Goal: Use online tool/utility: Utilize a website feature to perform a specific function

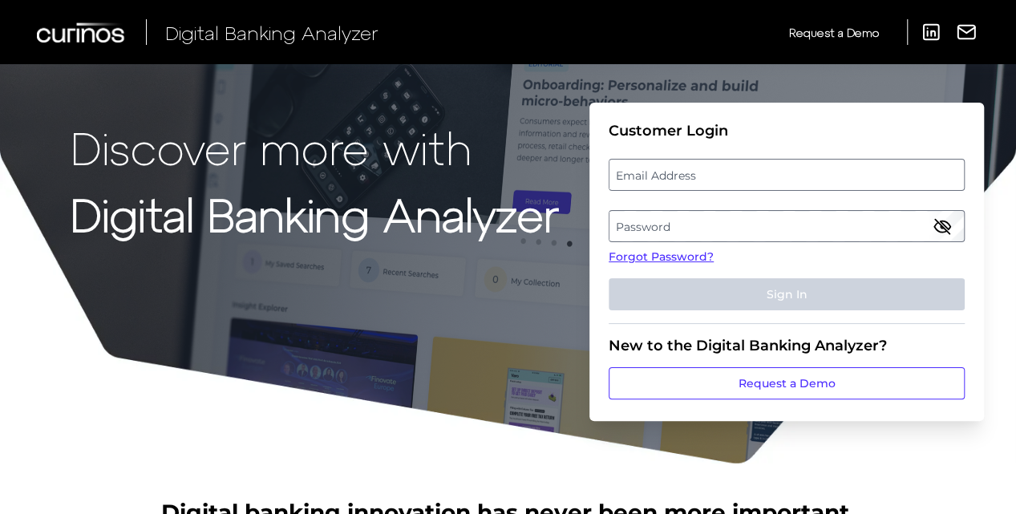
click at [652, 166] on label "Email Address" at bounding box center [787, 174] width 354 height 29
click at [652, 166] on input "email" at bounding box center [787, 175] width 356 height 32
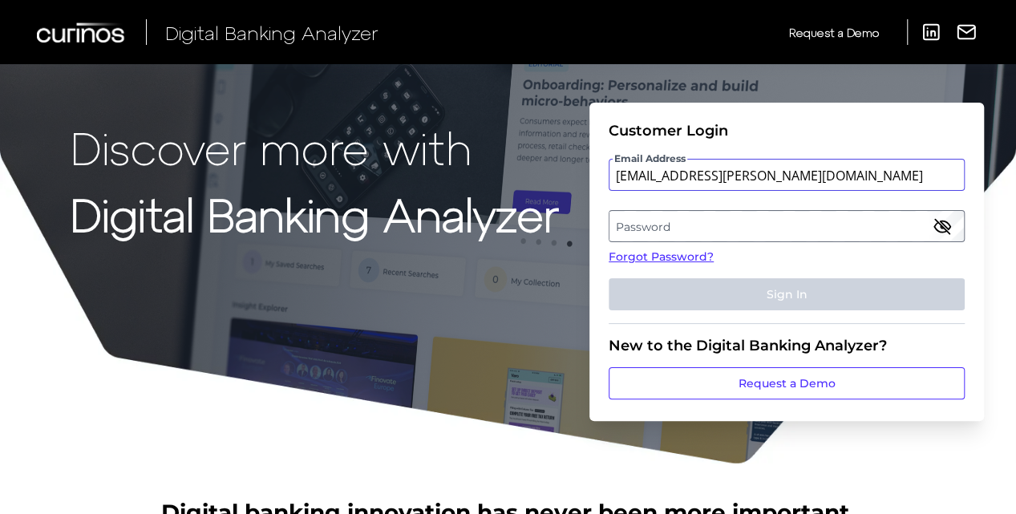
type input "[EMAIL_ADDRESS][PERSON_NAME][DOMAIN_NAME]"
click at [678, 236] on label "Password" at bounding box center [787, 226] width 354 height 29
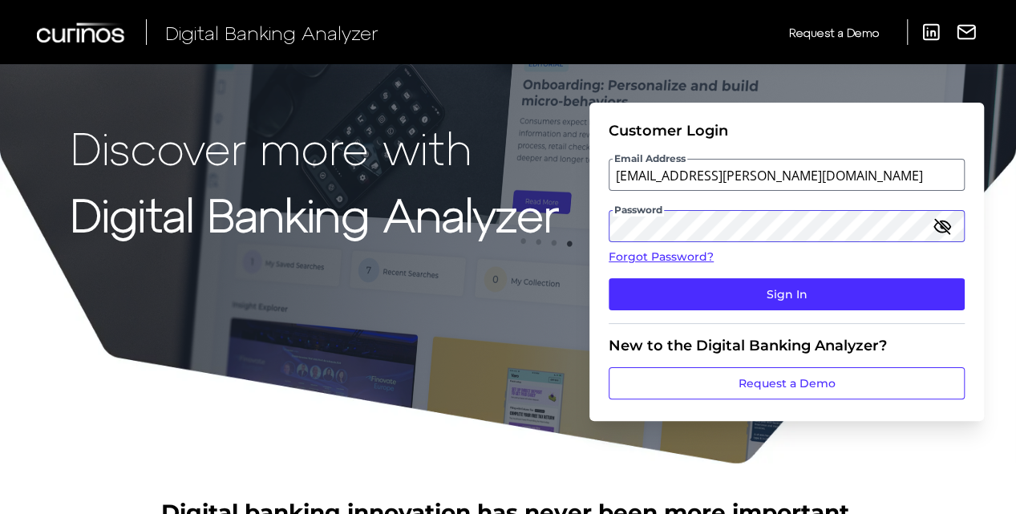
click at [609, 278] on button "Sign In" at bounding box center [787, 294] width 356 height 32
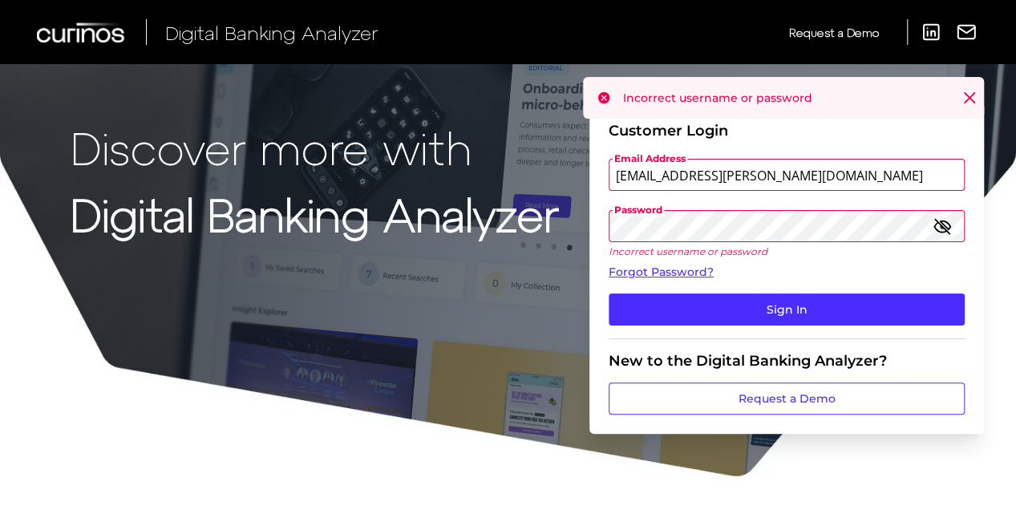
click at [934, 225] on icon "button" at bounding box center [942, 226] width 19 height 19
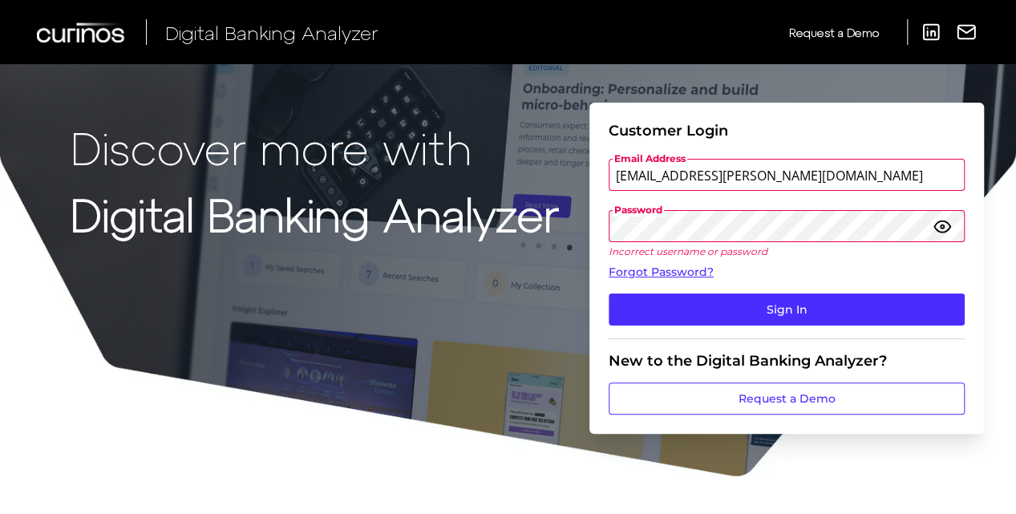
click at [609, 294] on button "Sign In" at bounding box center [787, 310] width 356 height 32
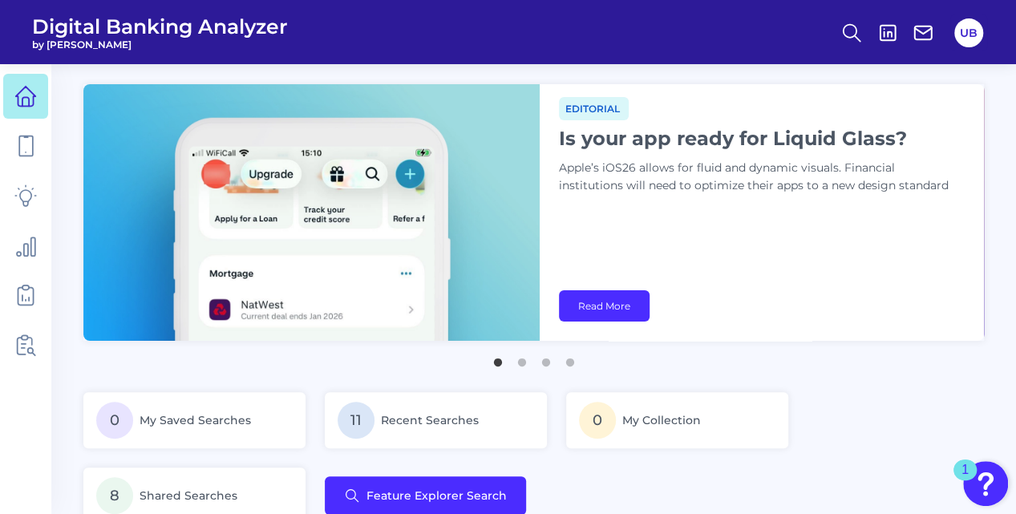
click at [339, 209] on img at bounding box center [311, 212] width 456 height 257
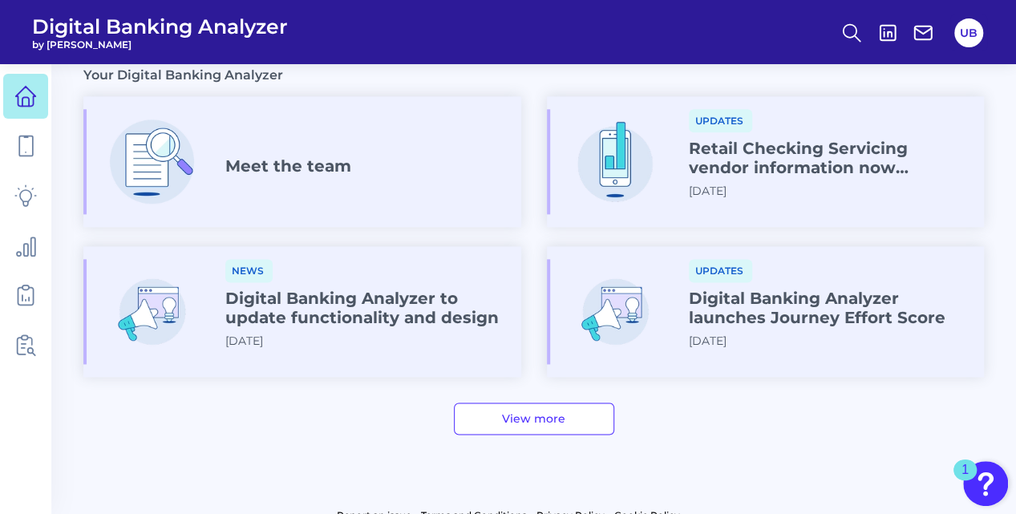
scroll to position [933, 0]
click at [368, 310] on h4 "Digital Banking Analyzer to update functionality and design" at bounding box center [366, 307] width 283 height 39
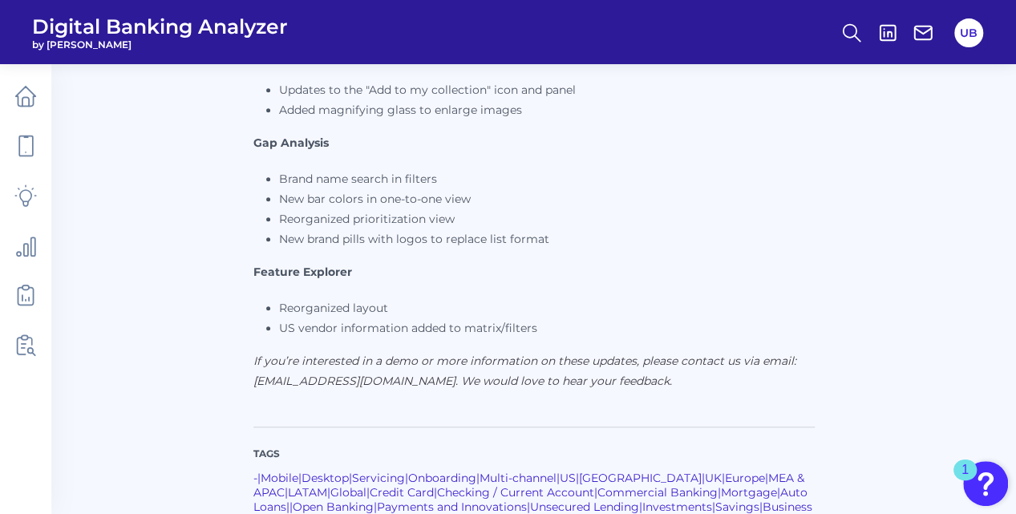
scroll to position [450, 0]
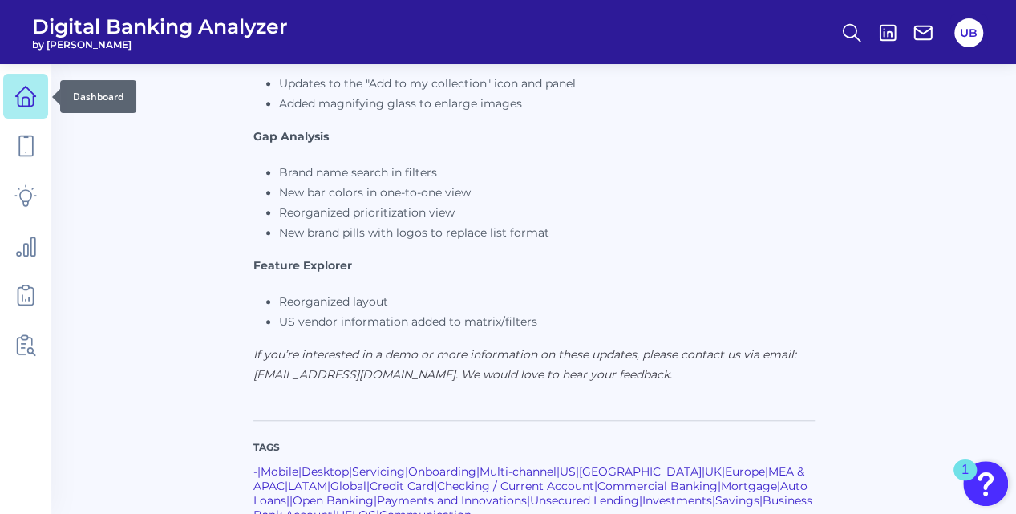
click at [34, 99] on icon at bounding box center [26, 97] width 20 height 20
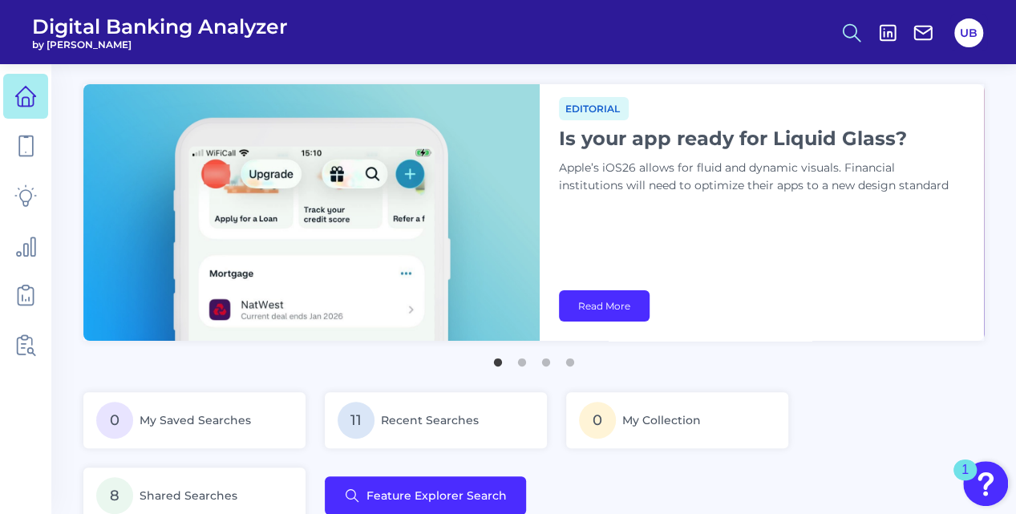
click at [844, 34] on circle at bounding box center [850, 30] width 13 height 13
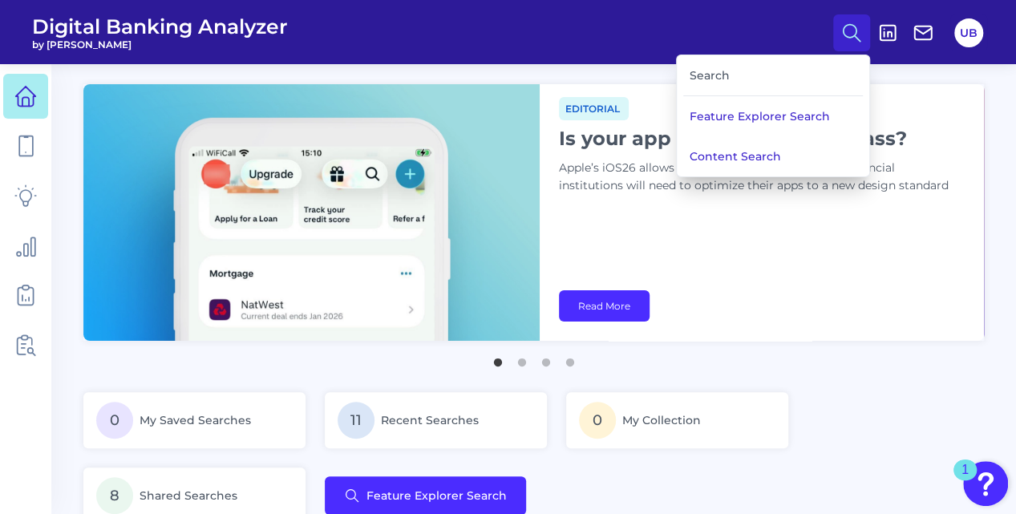
click at [796, 59] on div "Search" at bounding box center [773, 75] width 180 height 41
click at [770, 77] on div "Search" at bounding box center [773, 75] width 180 height 41
click at [698, 75] on div "Search" at bounding box center [773, 75] width 180 height 41
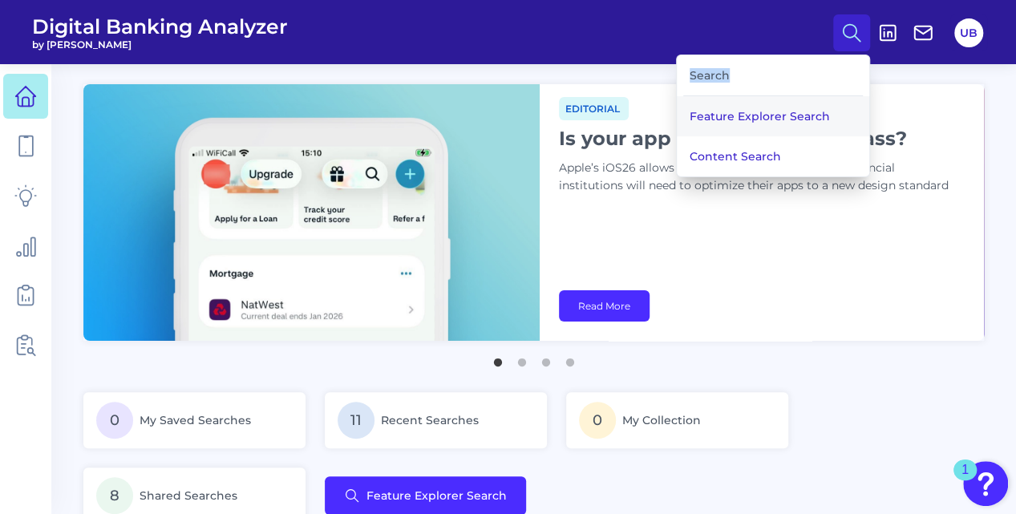
drag, startPoint x: 698, startPoint y: 75, endPoint x: 727, endPoint y: 109, distance: 45.0
click at [727, 109] on button "Feature Explorer Search" at bounding box center [773, 116] width 193 height 40
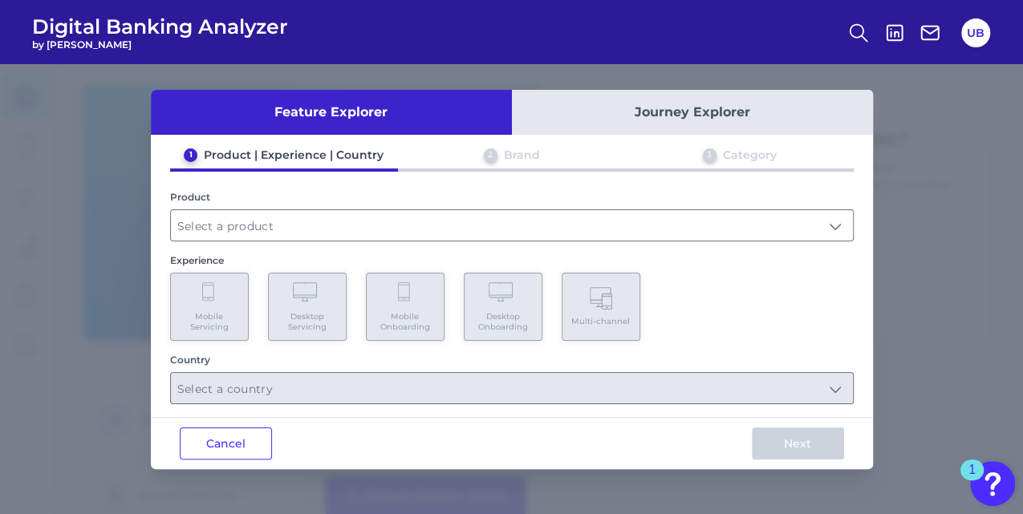
click at [671, 112] on button "Journey Explorer" at bounding box center [692, 112] width 361 height 45
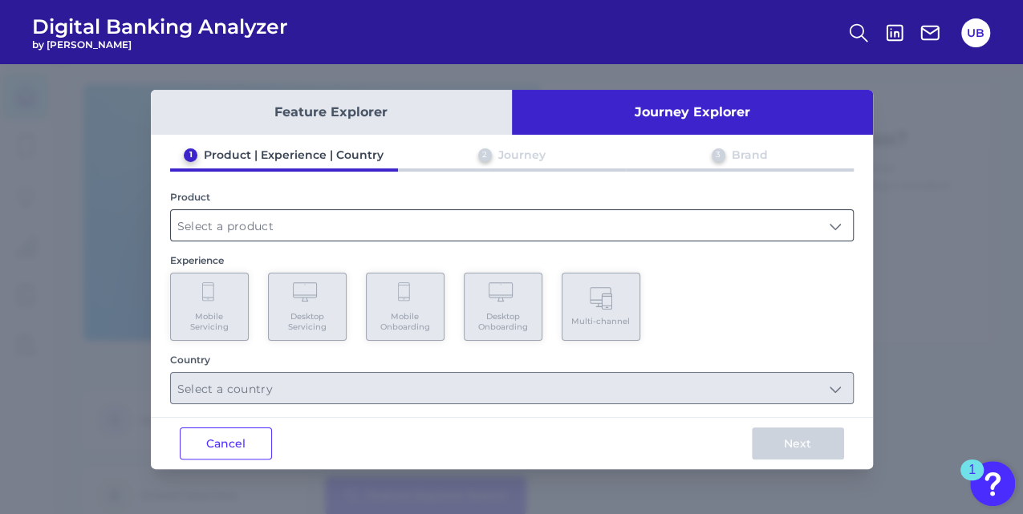
click at [348, 231] on input "text" at bounding box center [512, 225] width 682 height 30
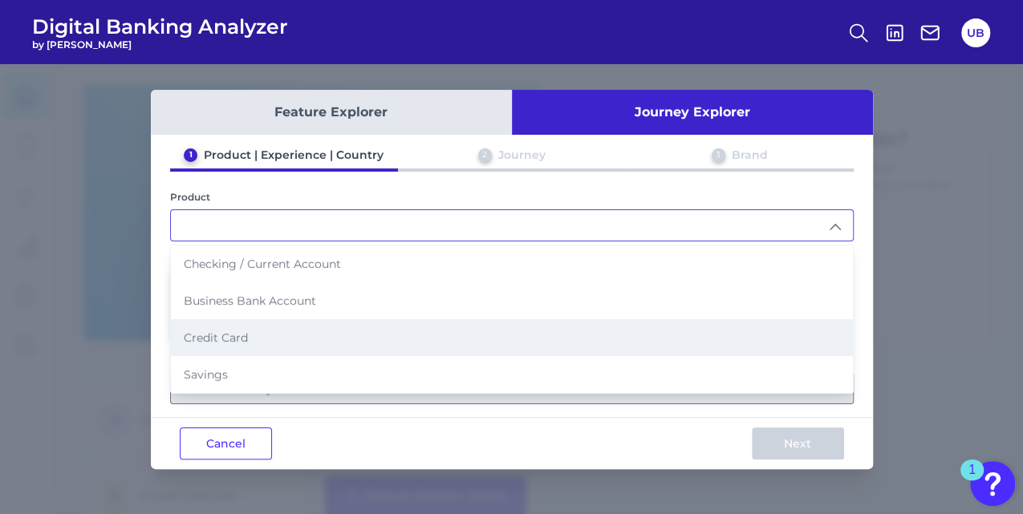
click at [297, 335] on li "Credit Card" at bounding box center [512, 337] width 682 height 37
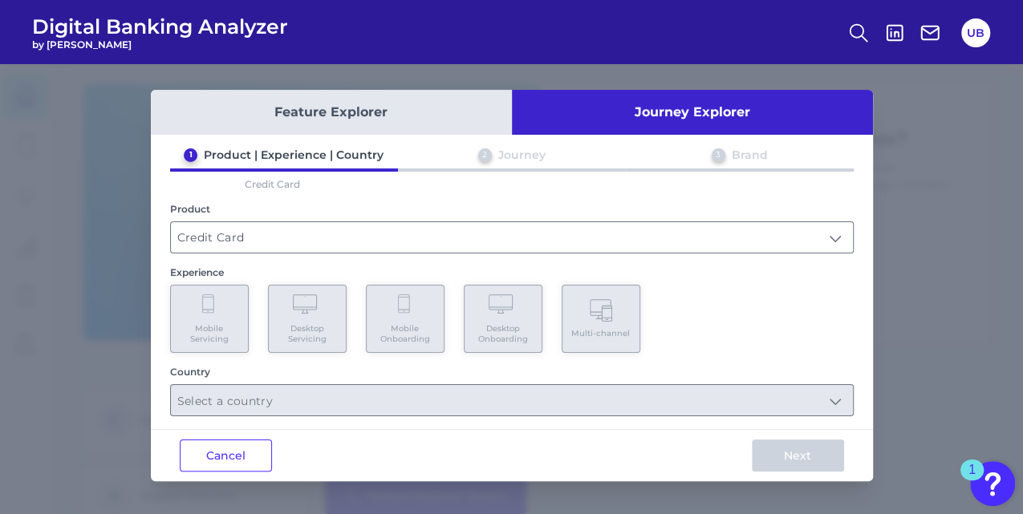
type input "Credit Card"
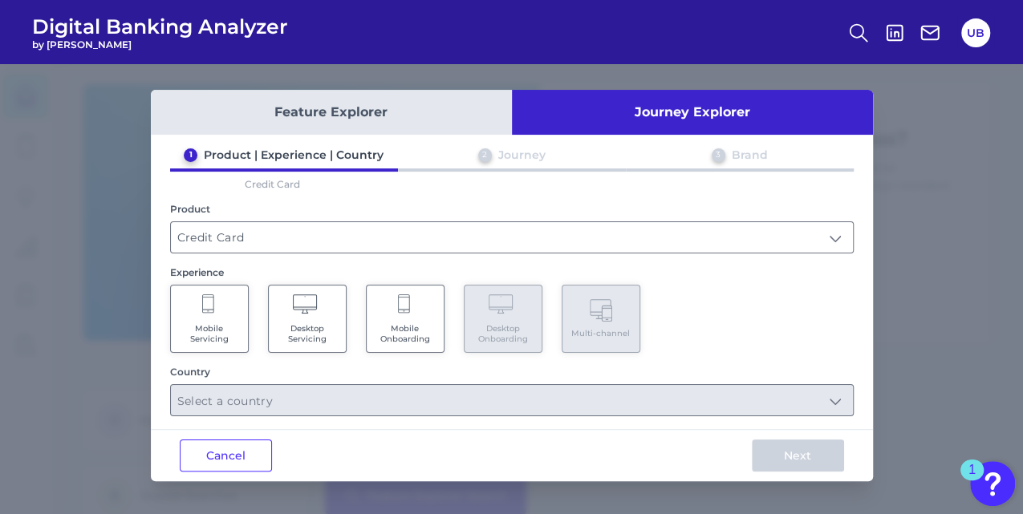
click at [395, 331] on span "Mobile Onboarding" at bounding box center [405, 333] width 61 height 21
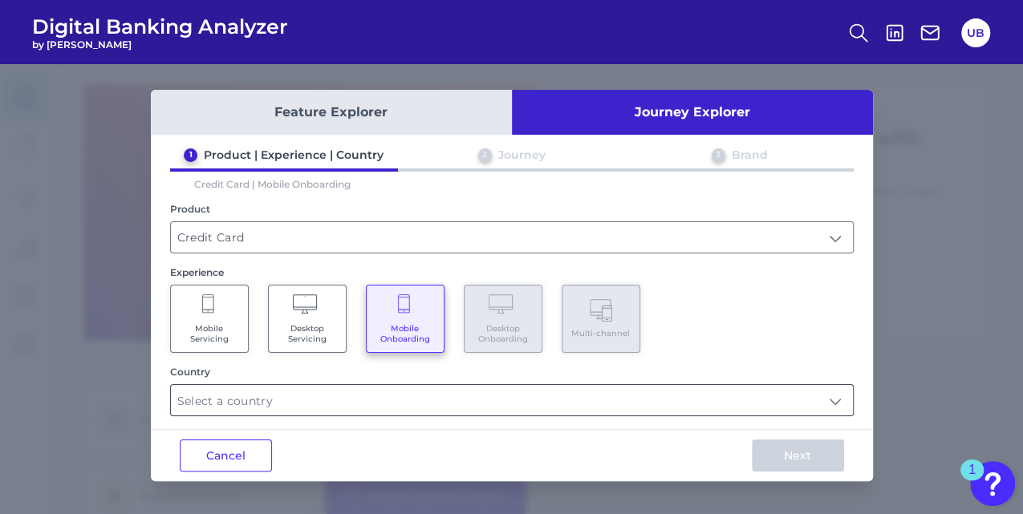
click at [380, 399] on input "text" at bounding box center [512, 400] width 682 height 30
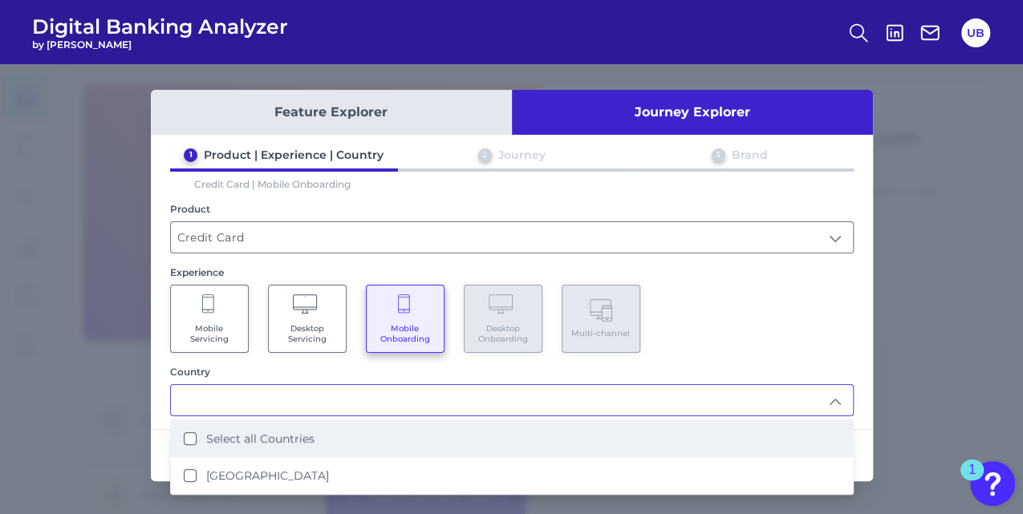
click at [332, 444] on li "Select all Countries" at bounding box center [512, 438] width 682 height 37
type input "Select all Countries"
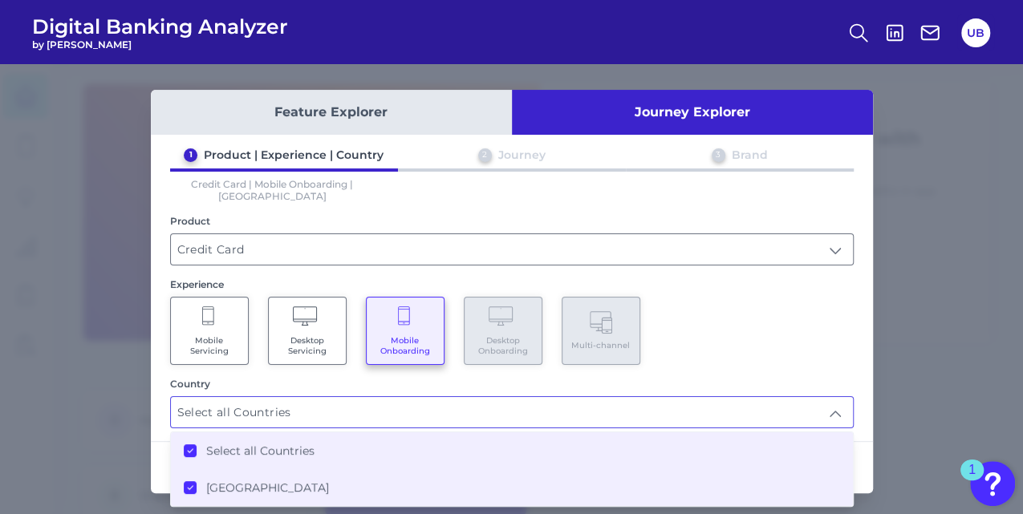
click at [788, 361] on div "1 Product | Experience | Country 2 Journey 3 Brand Credit Card | Mobile Onboard…" at bounding box center [512, 288] width 722 height 281
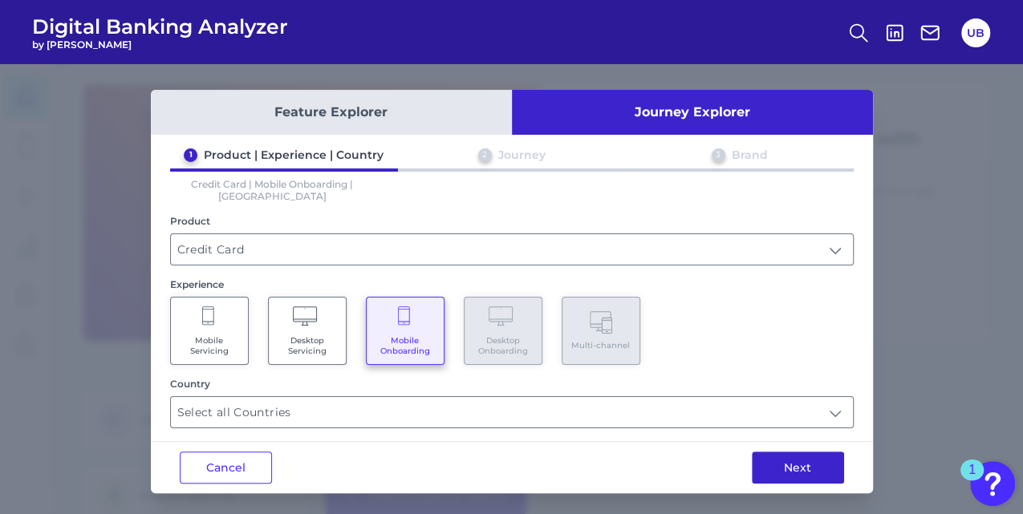
click at [775, 452] on button "Next" at bounding box center [798, 468] width 92 height 32
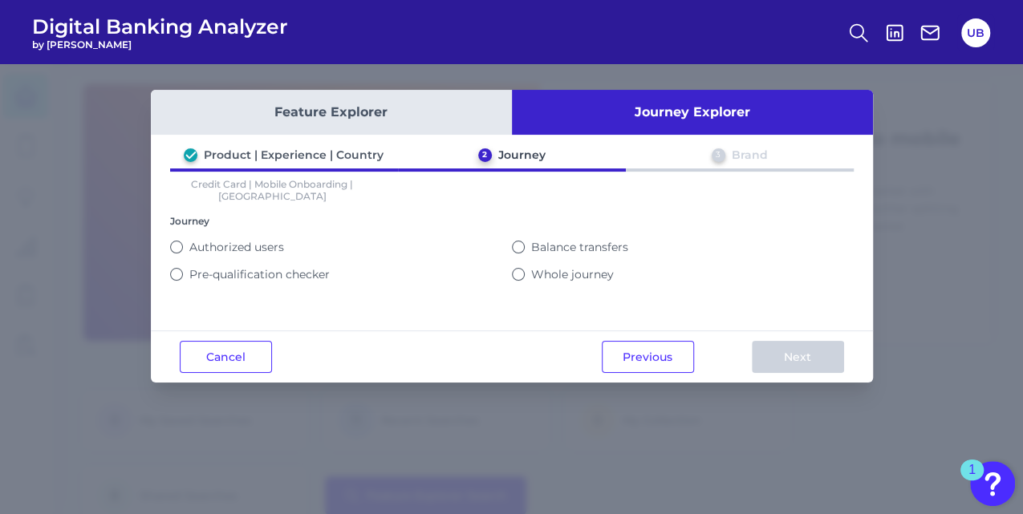
click at [587, 240] on label "Balance transfers" at bounding box center [579, 247] width 97 height 14
click at [525, 241] on button "Balance transfers" at bounding box center [518, 247] width 13 height 13
click at [812, 354] on button "Next" at bounding box center [798, 357] width 92 height 32
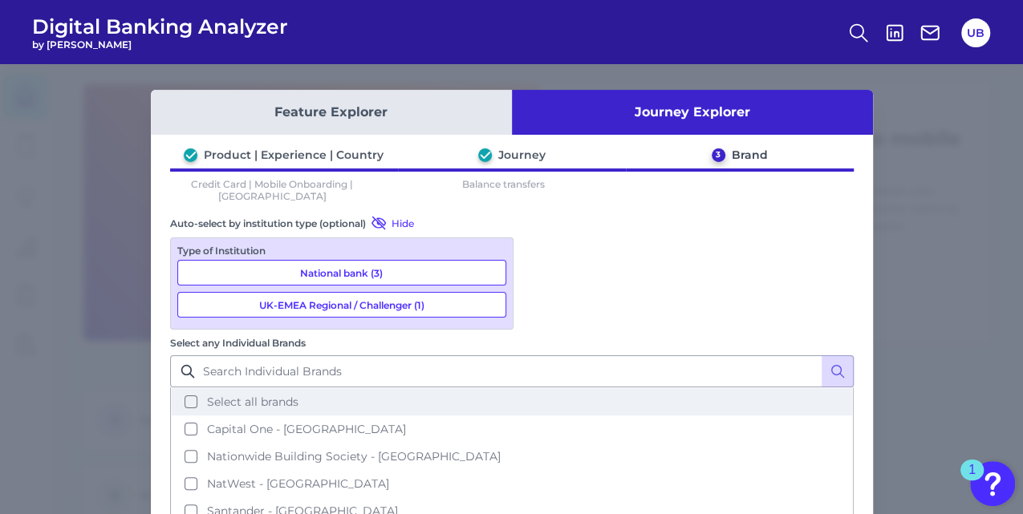
click at [298, 395] on span "Select all brands" at bounding box center [252, 402] width 91 height 14
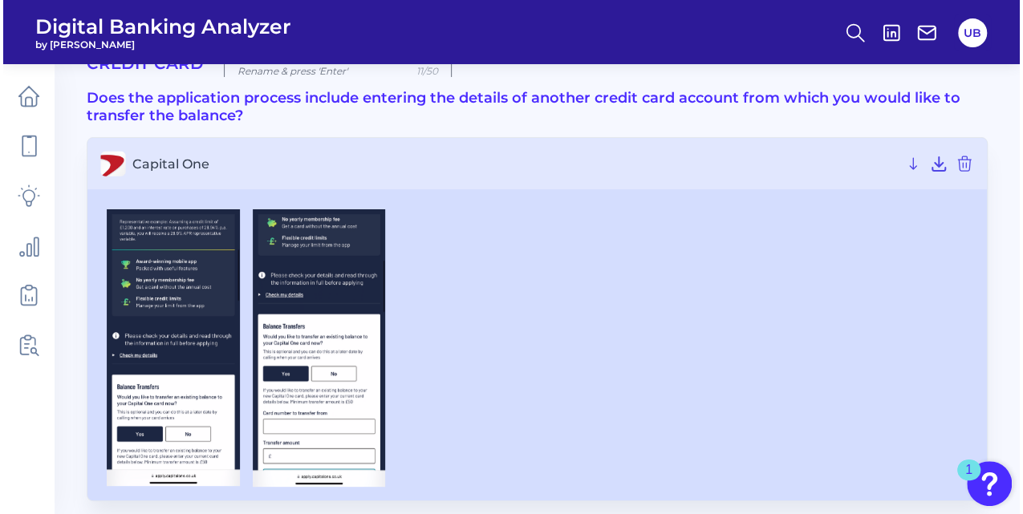
scroll to position [50, 0]
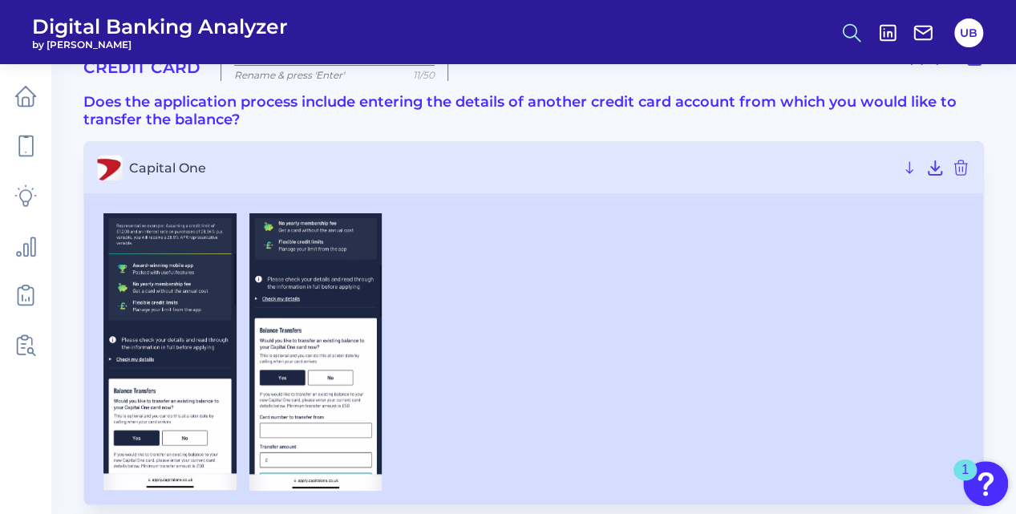
click at [846, 22] on icon at bounding box center [852, 33] width 22 height 22
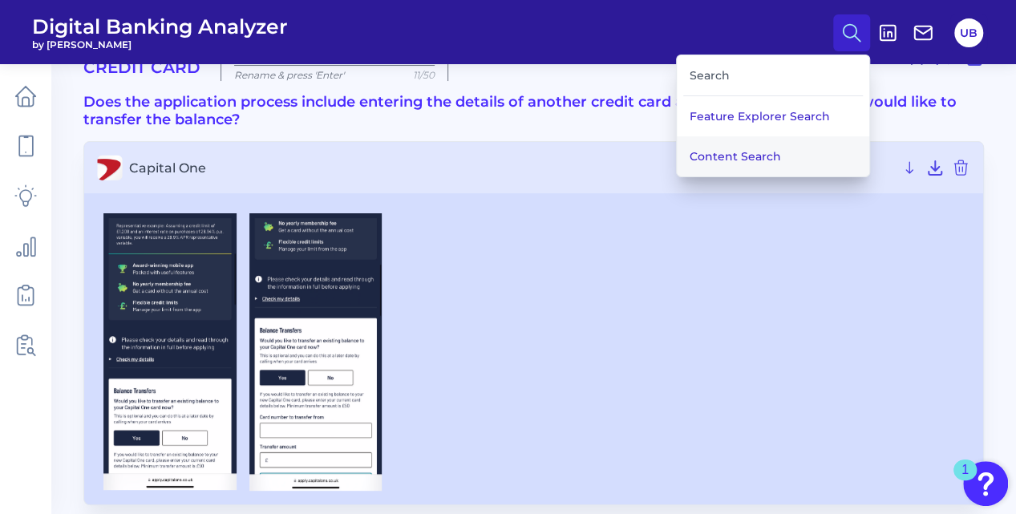
click at [719, 152] on button "Content Search" at bounding box center [773, 156] width 193 height 40
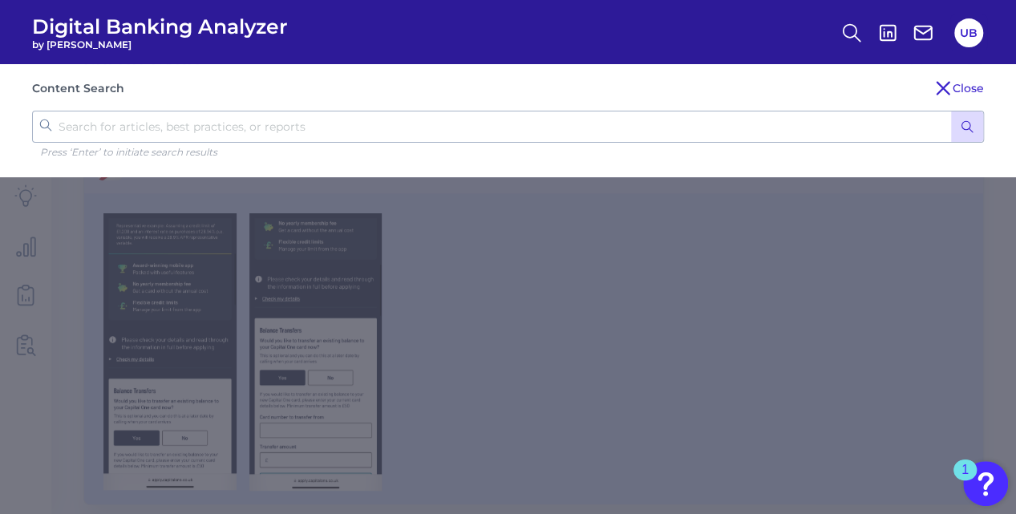
click at [413, 135] on input "text" at bounding box center [508, 127] width 952 height 32
type input "progress"
click at [951, 112] on button "submit" at bounding box center [967, 127] width 32 height 30
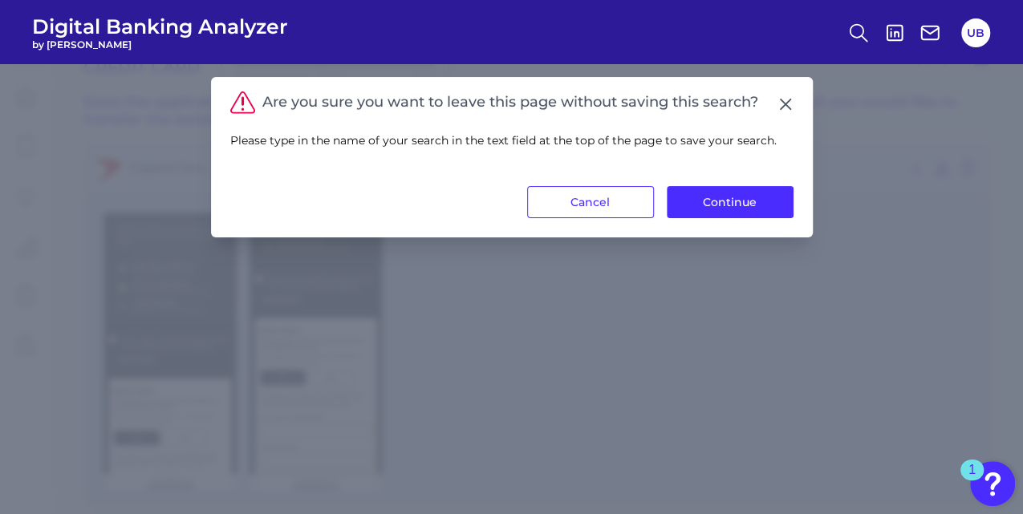
click at [720, 177] on div "Please type in the name of your search in the text field at the top of the page…" at bounding box center [511, 150] width 563 height 72
click at [719, 193] on button "Continue" at bounding box center [730, 202] width 127 height 32
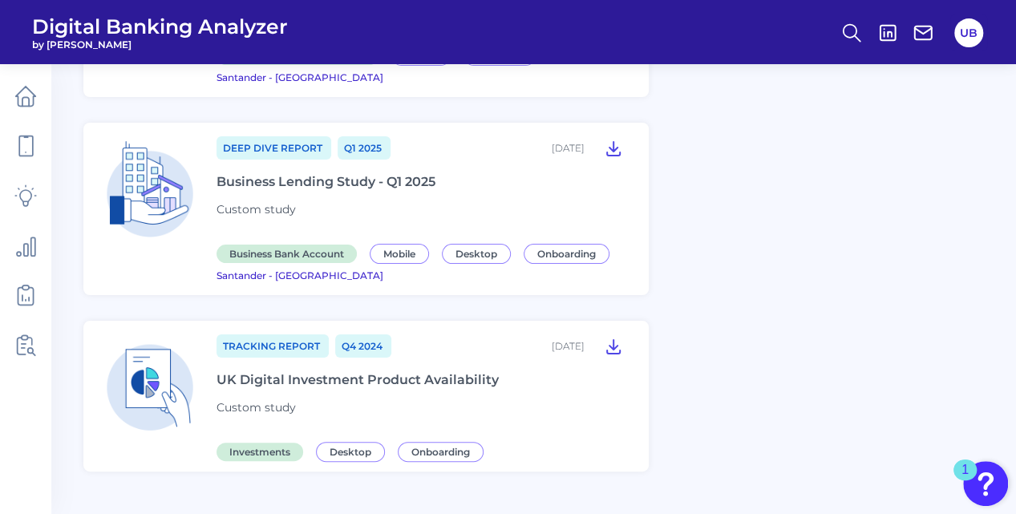
scroll to position [3028, 0]
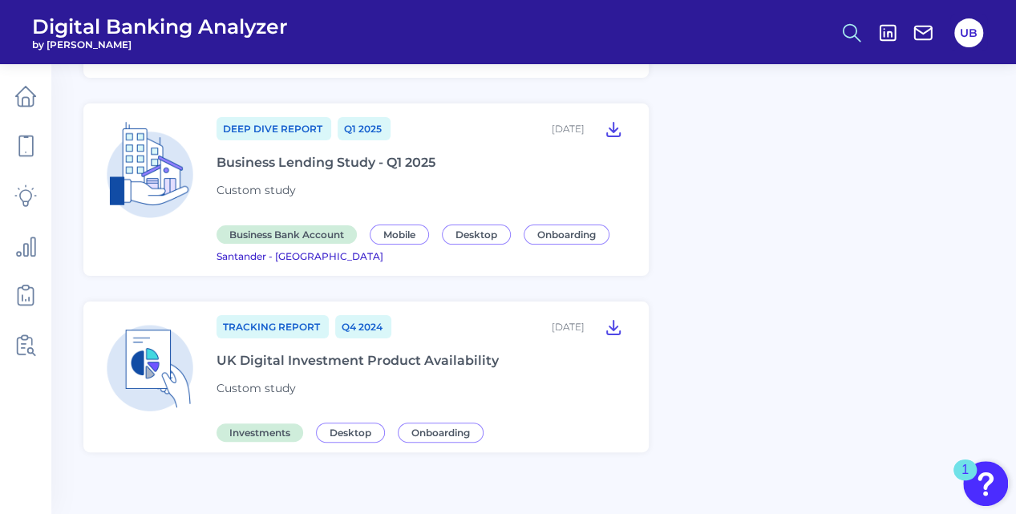
click at [834, 34] on button at bounding box center [851, 32] width 37 height 37
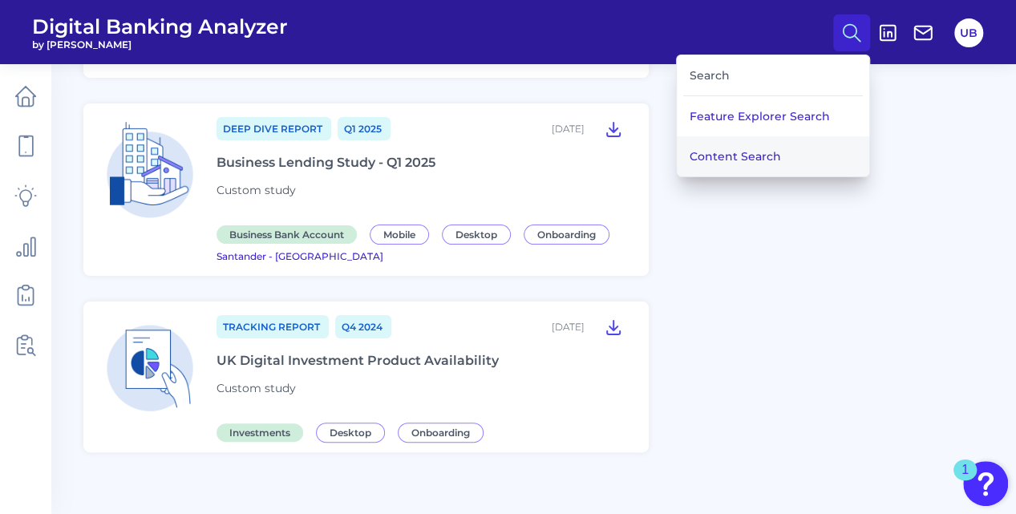
click at [725, 152] on button "Content Search" at bounding box center [773, 156] width 193 height 40
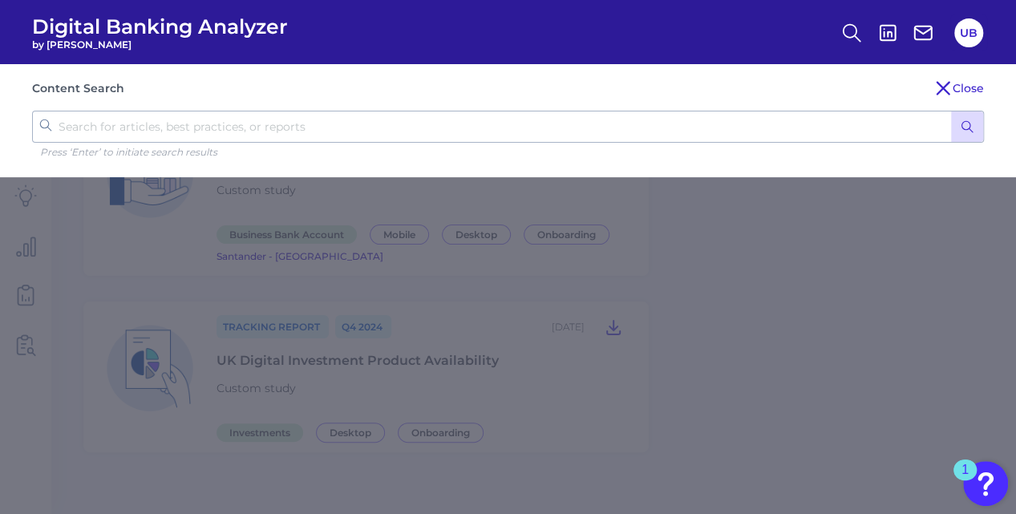
click at [484, 127] on input "text" at bounding box center [508, 127] width 952 height 32
type input "feedback survey"
click at [951, 112] on button "submit" at bounding box center [967, 127] width 32 height 30
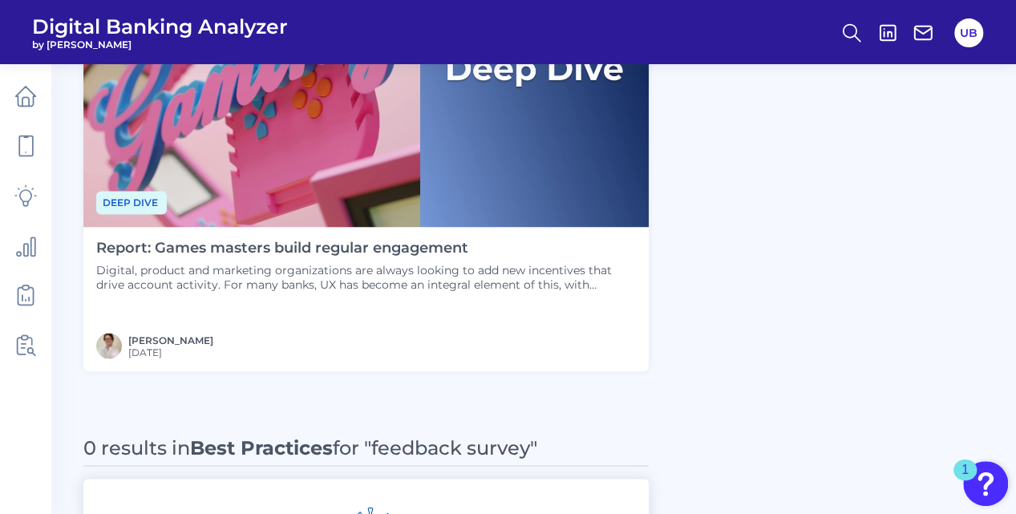
scroll to position [1220, 0]
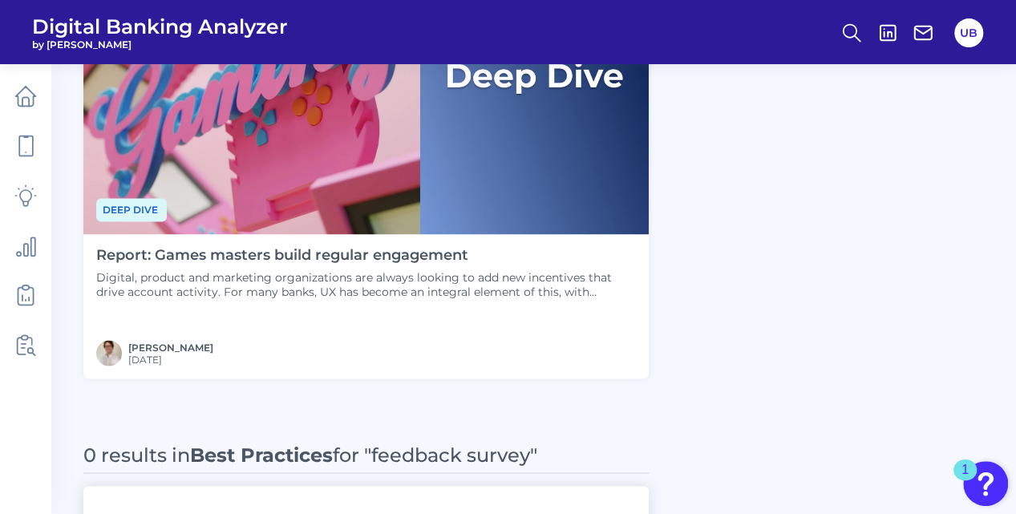
click at [363, 255] on h4 "Report: Games masters build regular engagement" at bounding box center [366, 256] width 540 height 18
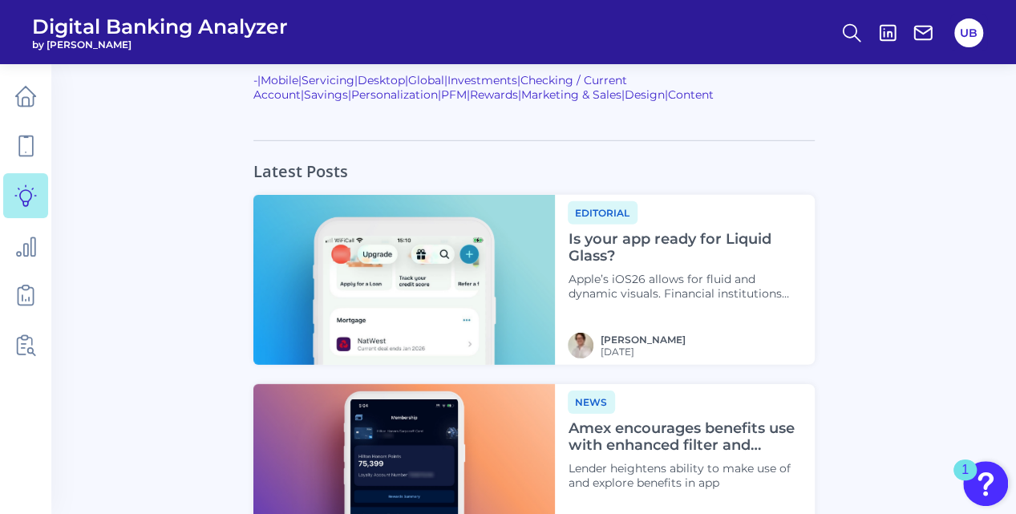
scroll to position [5343, 0]
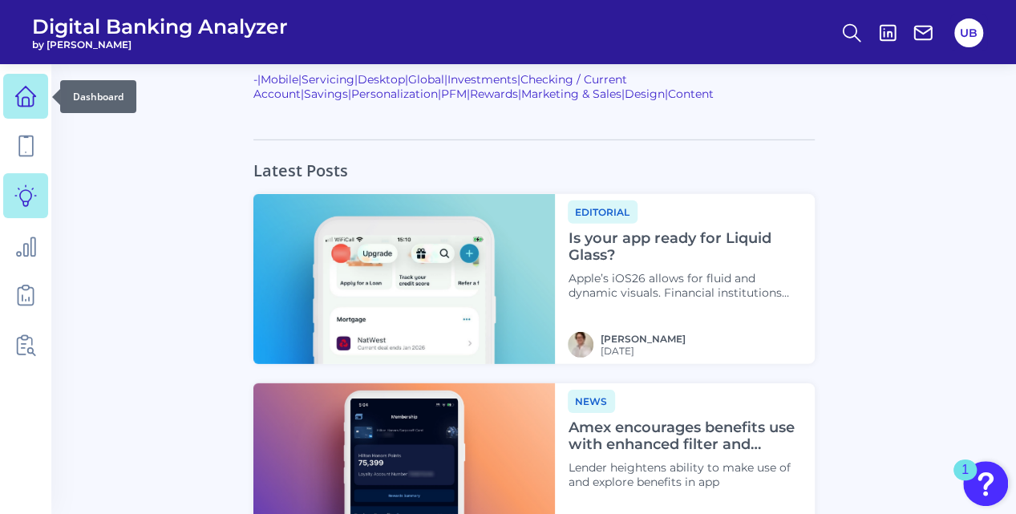
click at [18, 90] on icon at bounding box center [25, 96] width 22 height 22
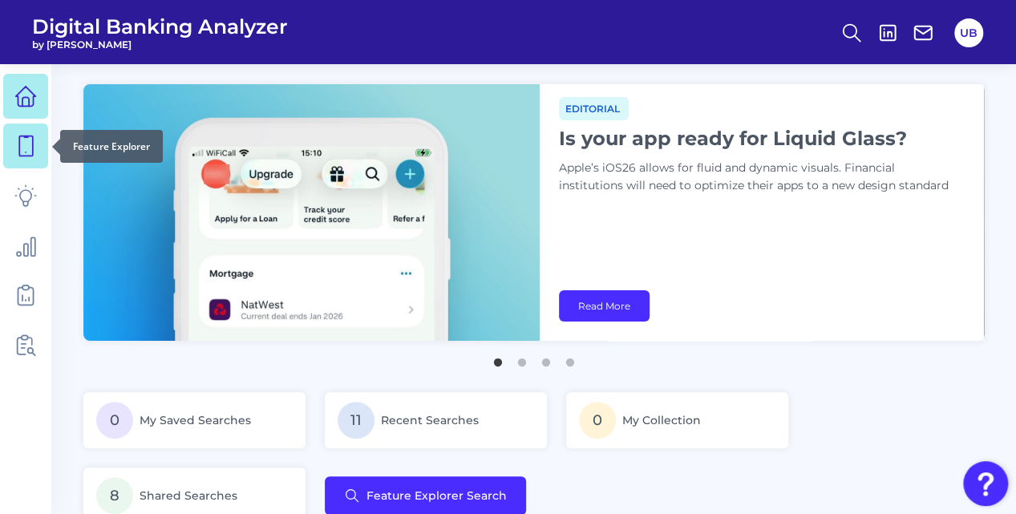
click at [22, 152] on icon at bounding box center [25, 146] width 22 height 22
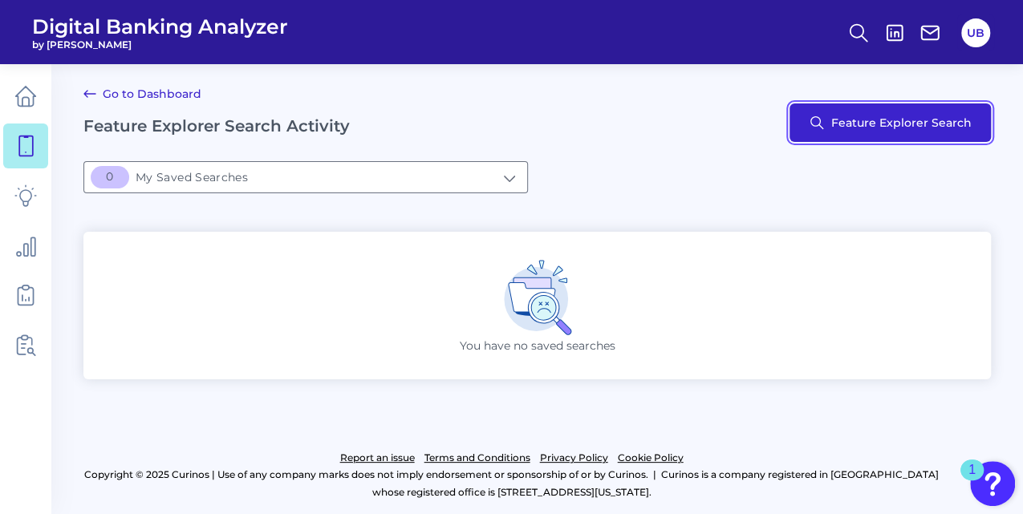
click at [817, 128] on button "Feature Explorer Search" at bounding box center [889, 122] width 201 height 39
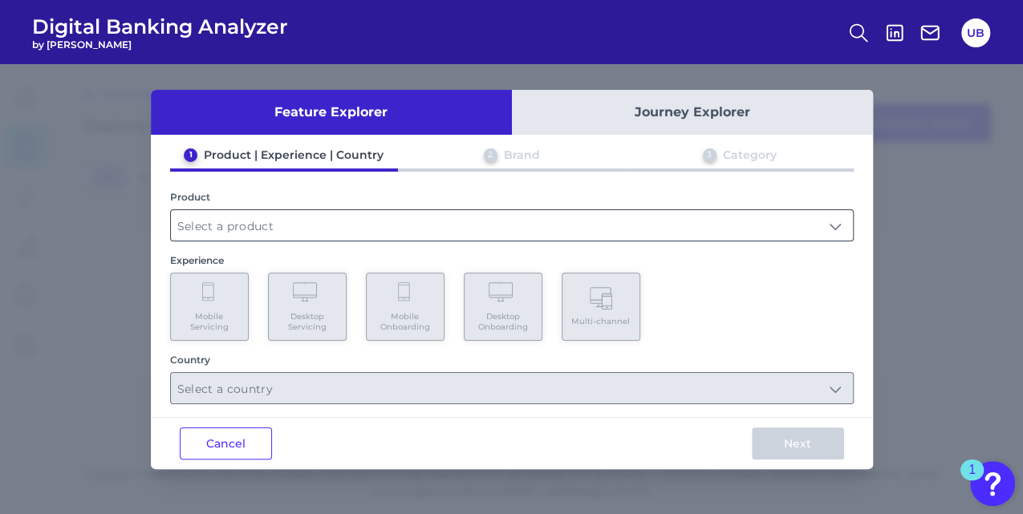
click at [463, 222] on input "text" at bounding box center [512, 225] width 682 height 30
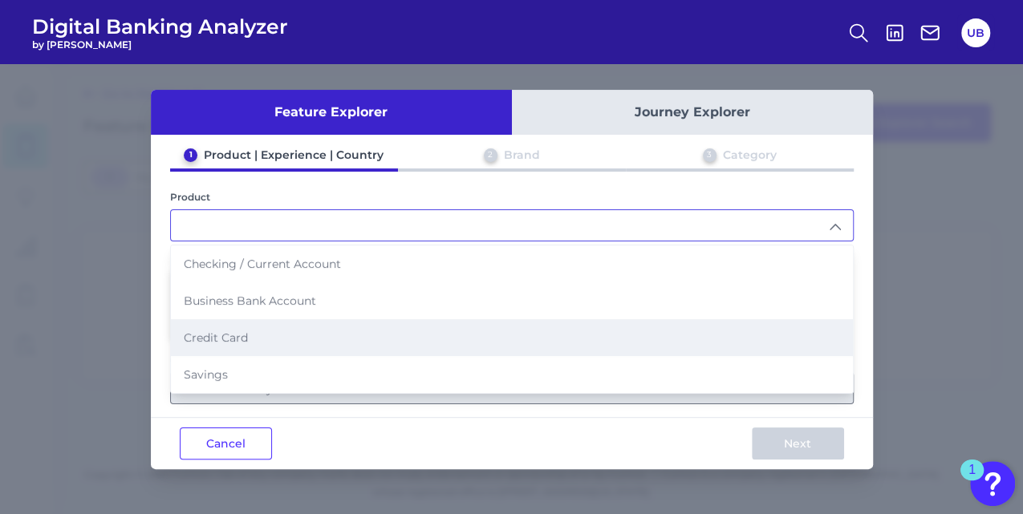
click at [396, 331] on li "Credit Card" at bounding box center [512, 337] width 682 height 37
type input "Credit Card"
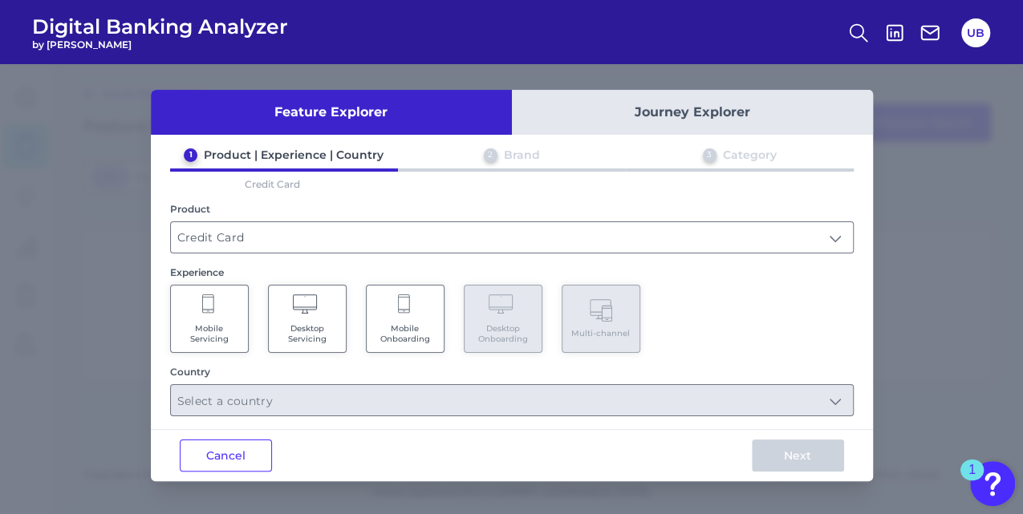
click at [396, 327] on span "Mobile Onboarding" at bounding box center [405, 333] width 61 height 21
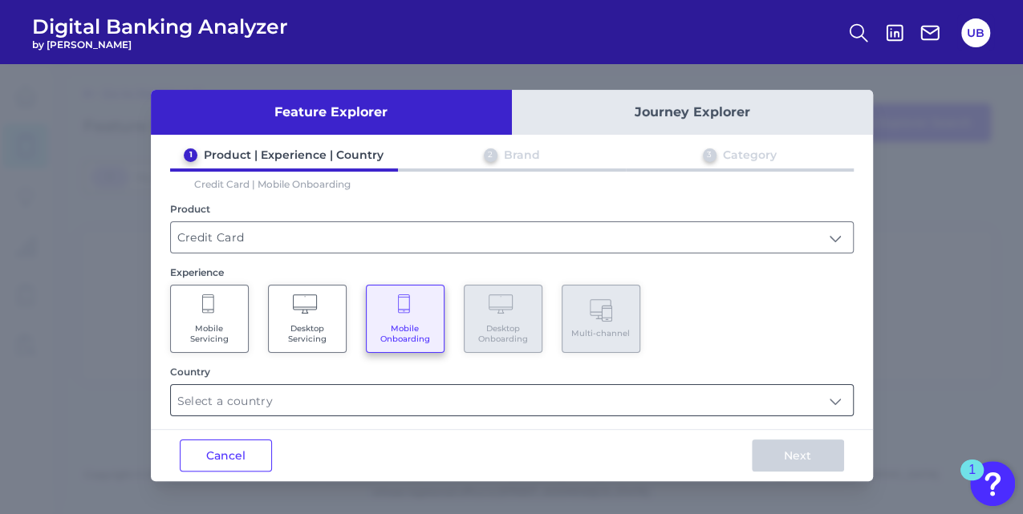
click at [529, 407] on input "text" at bounding box center [512, 400] width 682 height 30
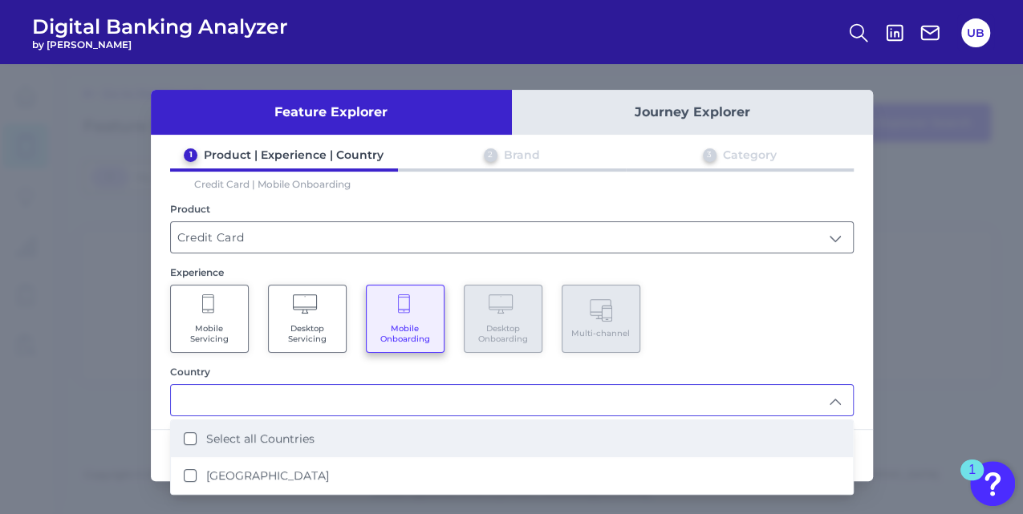
click at [483, 448] on li "Select all Countries" at bounding box center [512, 438] width 682 height 37
type input "Select all Countries"
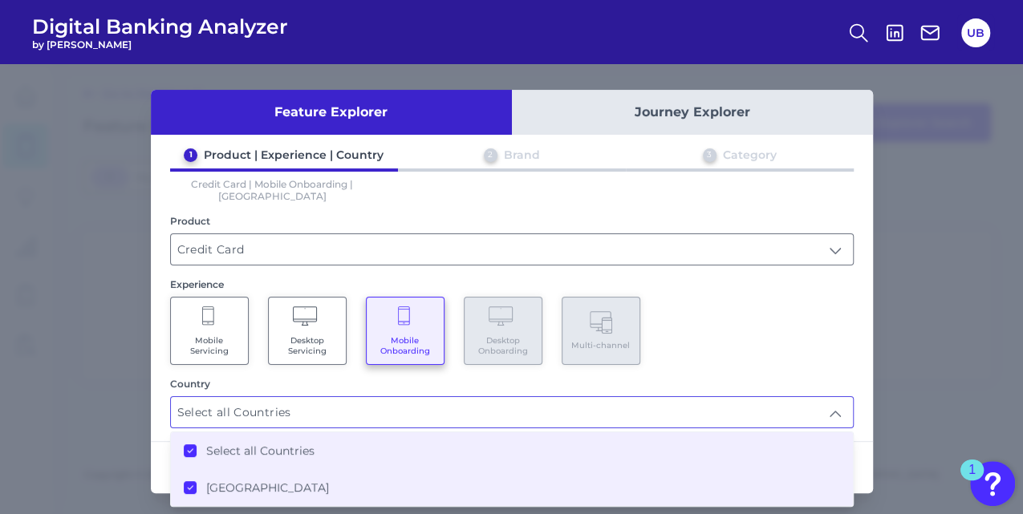
click at [788, 345] on div "Mobile Servicing Desktop Servicing Mobile Onboarding Desktop Onboarding Multi-c…" at bounding box center [511, 331] width 683 height 68
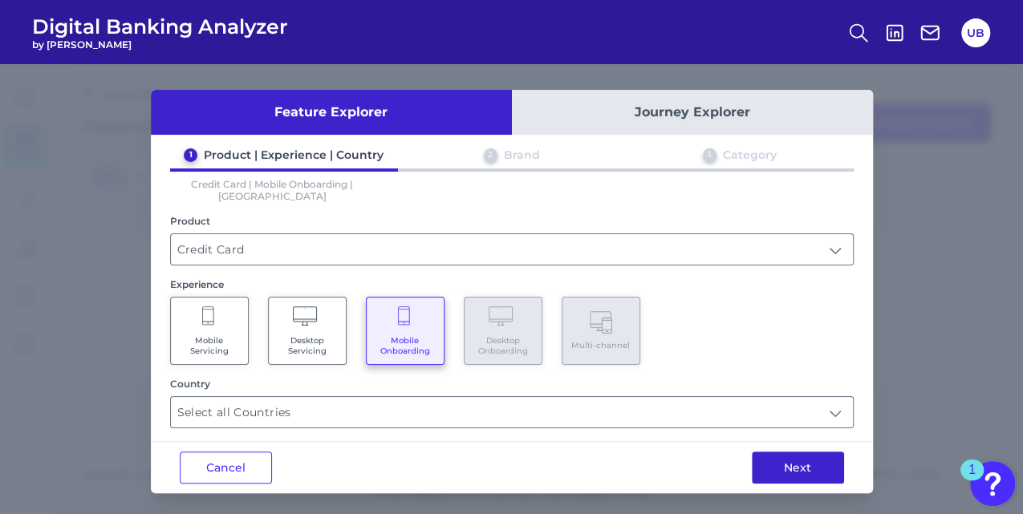
click at [815, 454] on button "Next" at bounding box center [798, 468] width 92 height 32
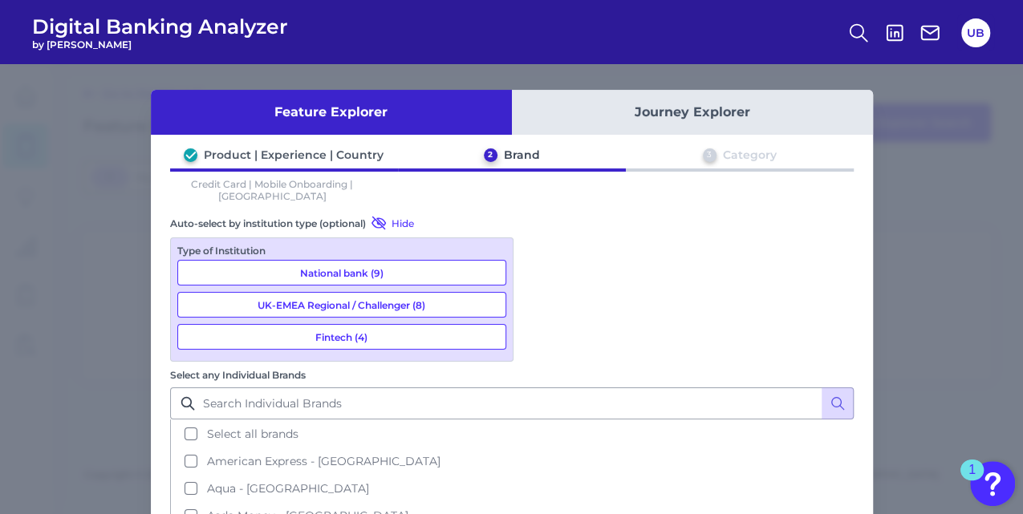
scroll to position [55, 0]
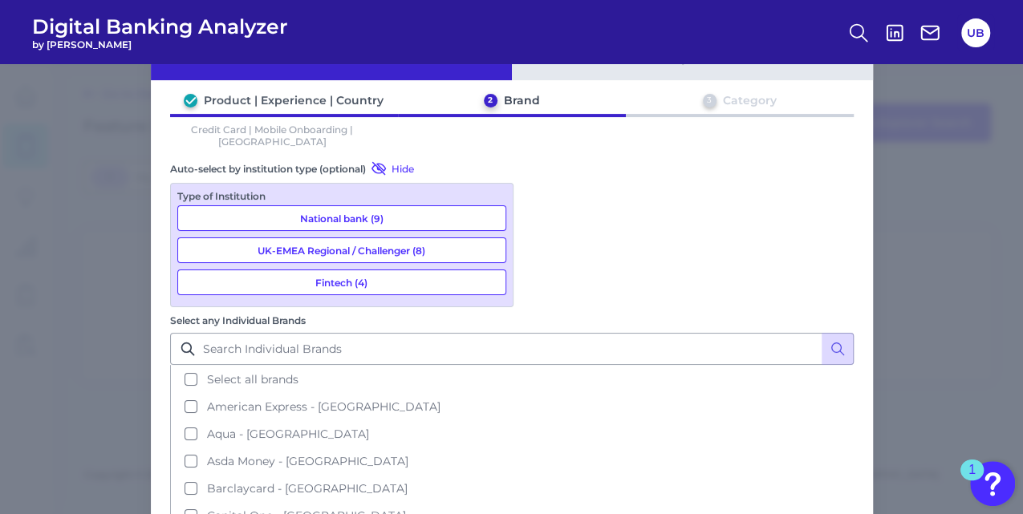
click at [418, 270] on button "Fintech (4)" at bounding box center [341, 283] width 329 height 26
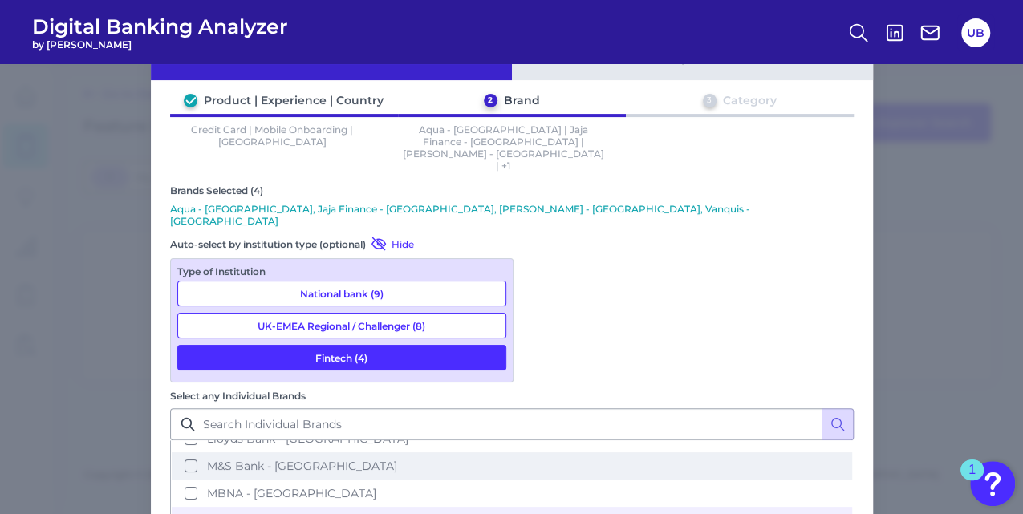
scroll to position [354, 0]
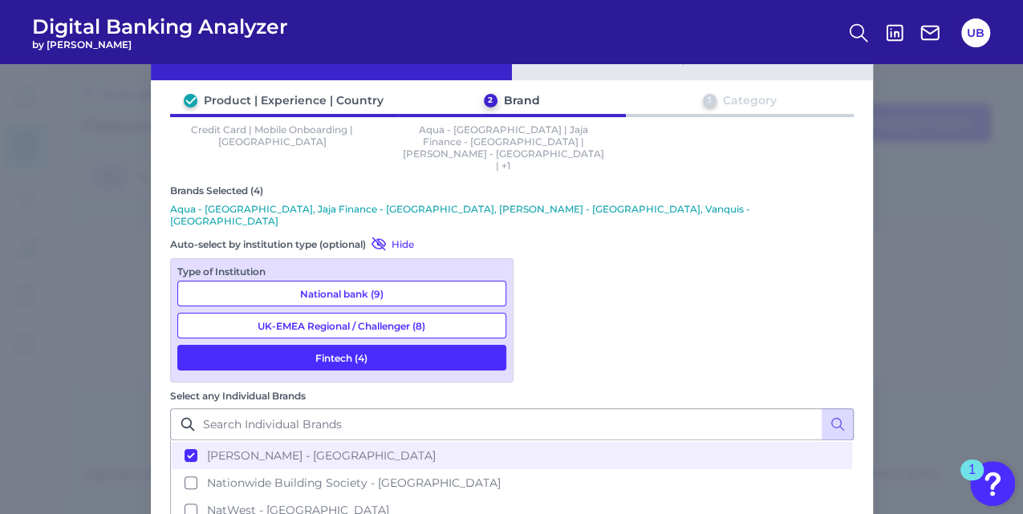
click at [407, 313] on button "UK-EMEA Regional / Challenger (8)" at bounding box center [341, 326] width 329 height 26
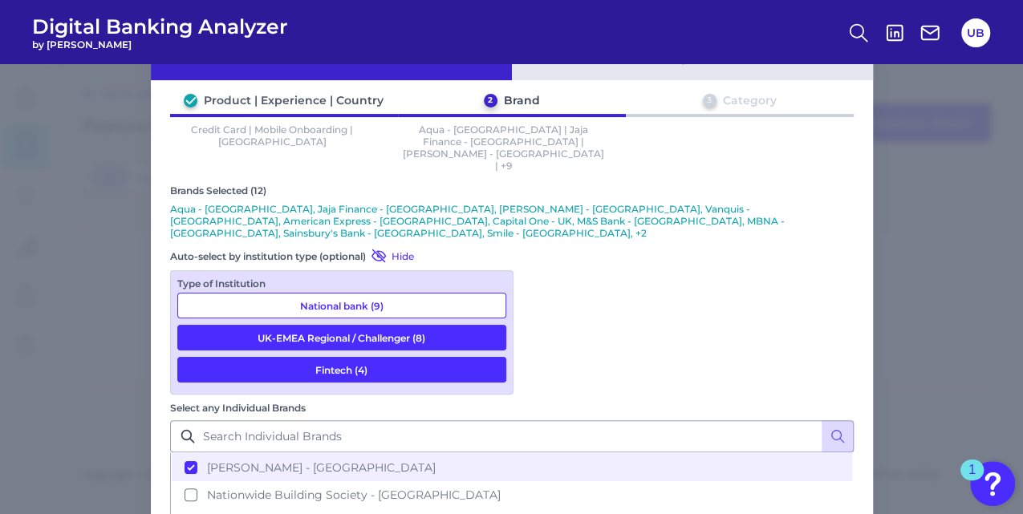
scroll to position [117, 0]
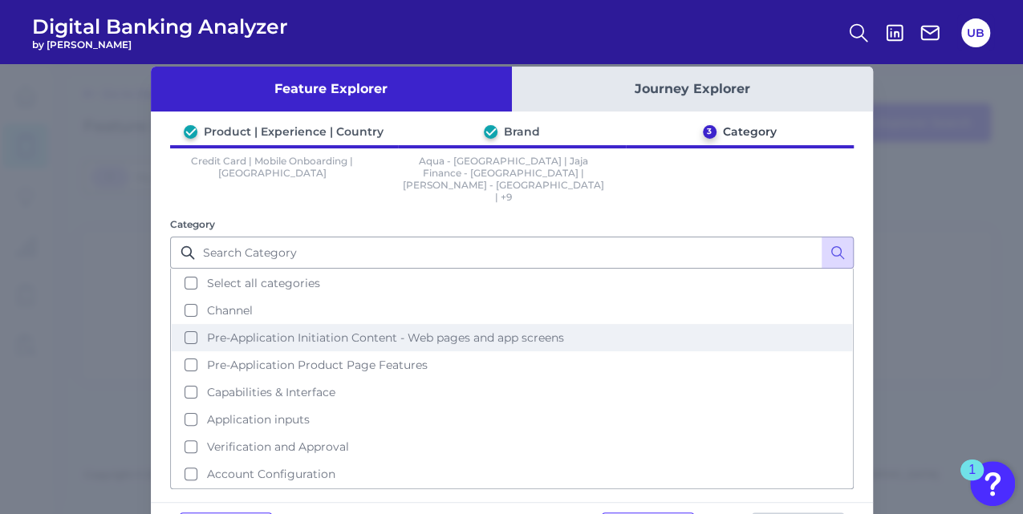
scroll to position [53, 0]
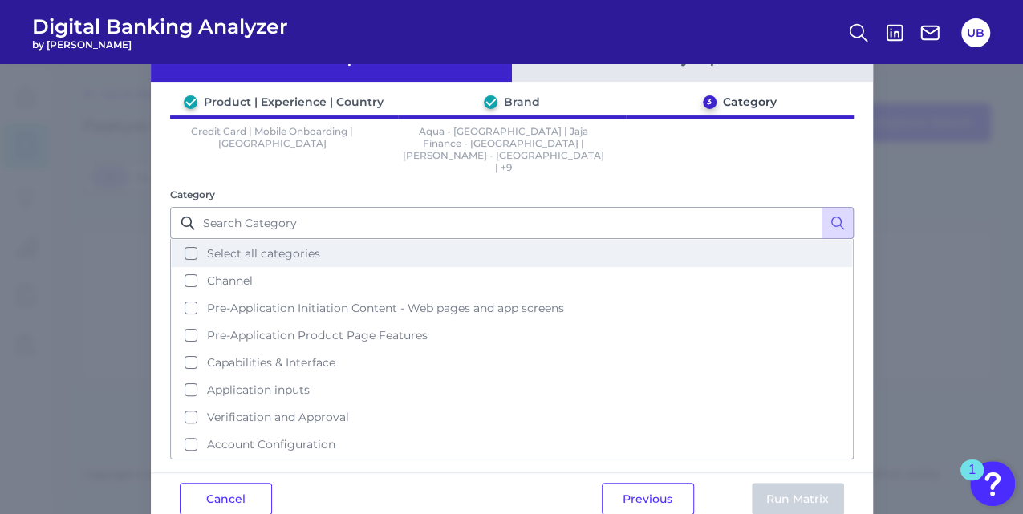
click at [510, 240] on button "Select all categories" at bounding box center [512, 253] width 680 height 27
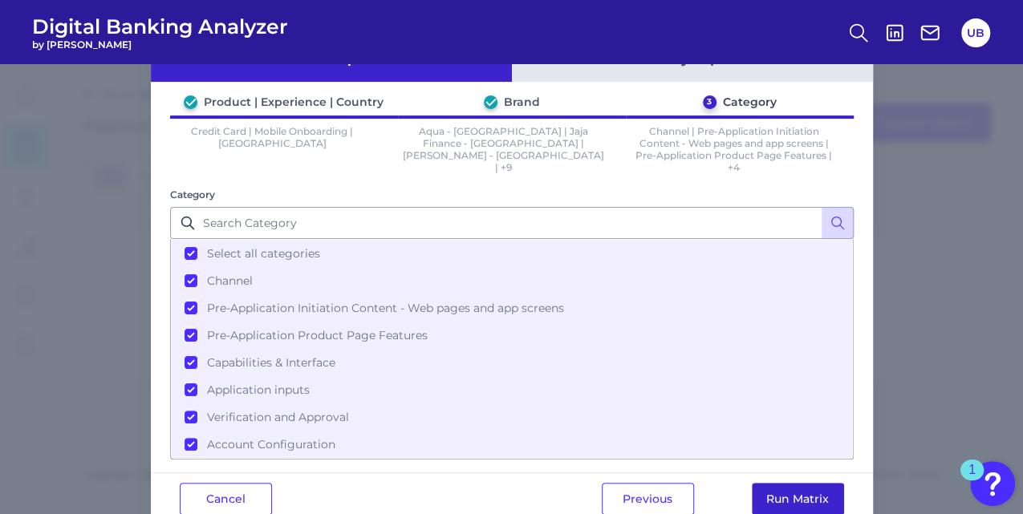
click at [784, 486] on button "Run Matrix" at bounding box center [798, 499] width 92 height 32
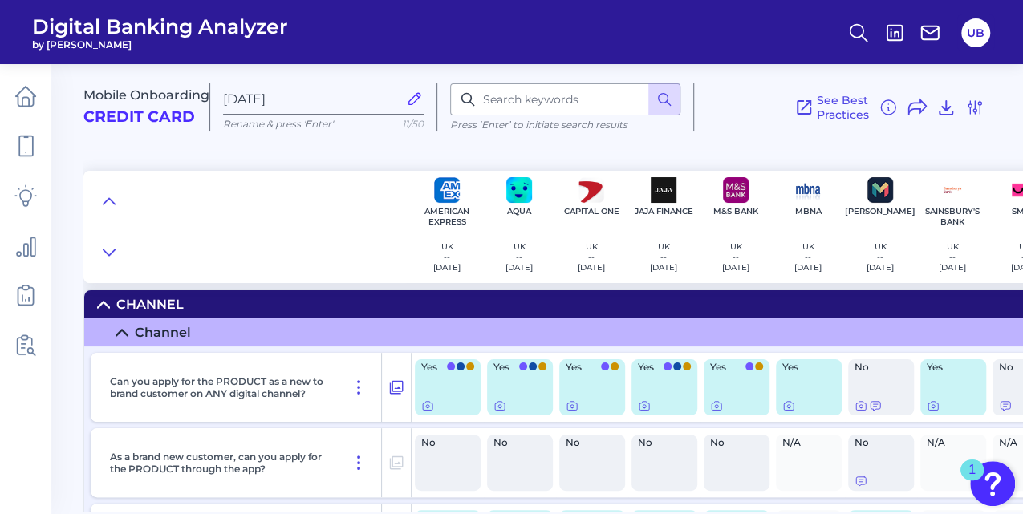
scroll to position [6, 0]
click at [428, 404] on icon at bounding box center [427, 405] width 13 height 13
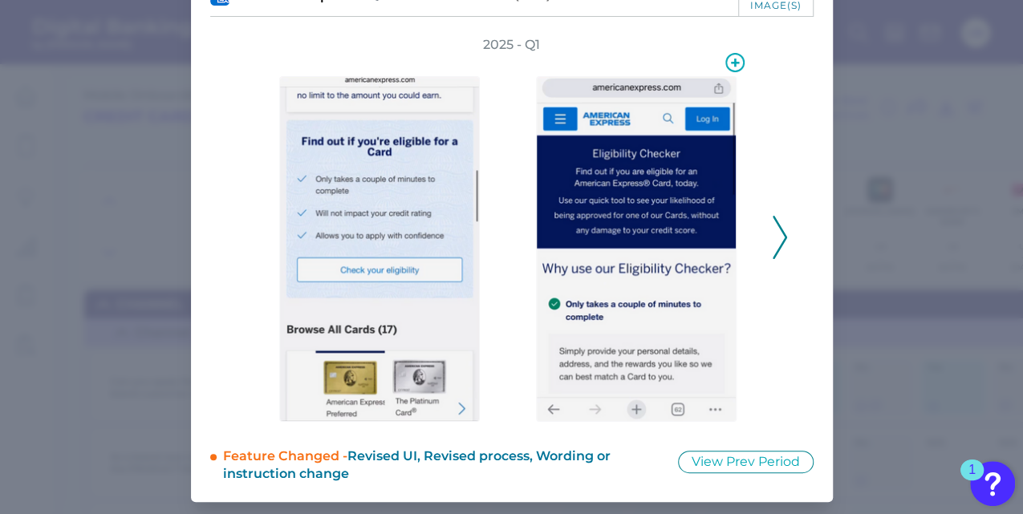
scroll to position [102, 0]
click at [732, 471] on button "View Prev Period" at bounding box center [746, 462] width 136 height 22
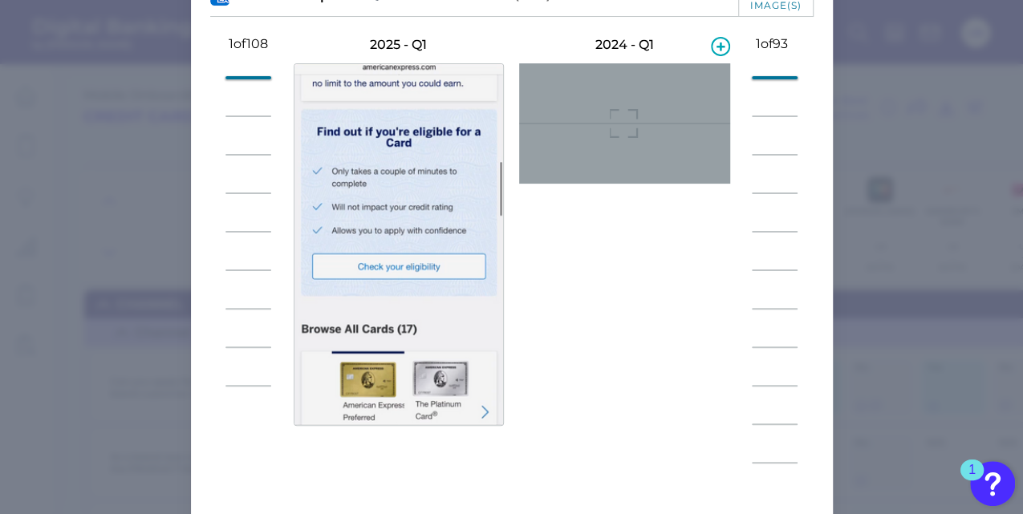
scroll to position [185, 0]
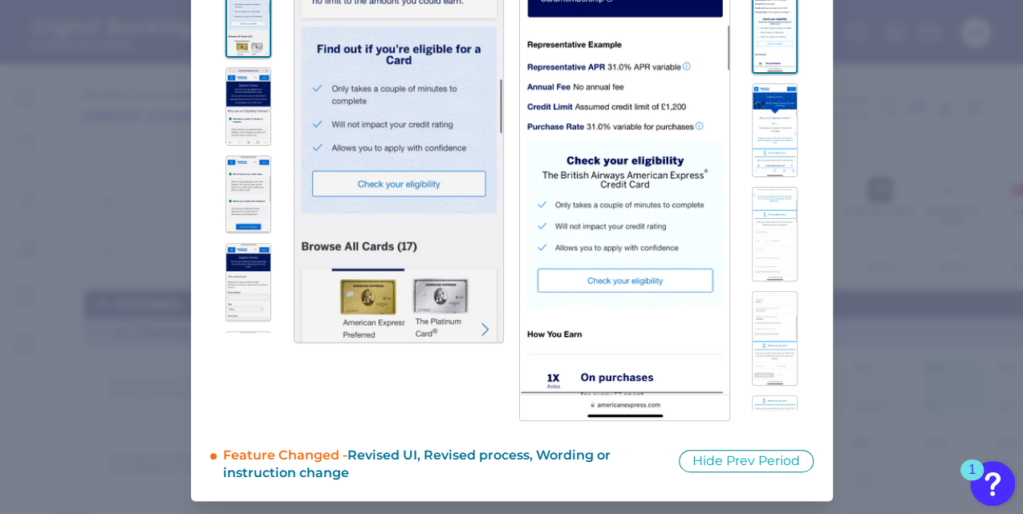
click at [780, 135] on img at bounding box center [775, 130] width 46 height 95
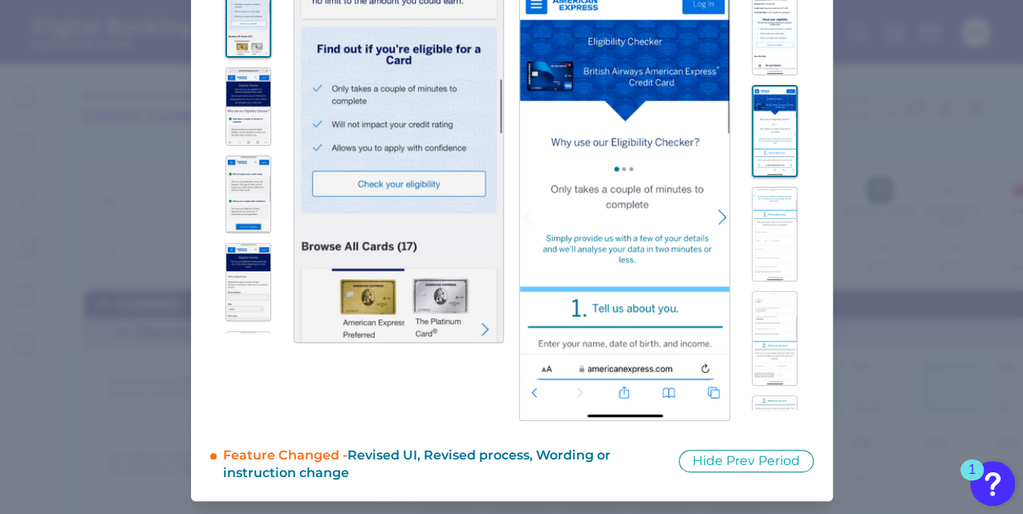
click at [767, 212] on img at bounding box center [775, 234] width 46 height 95
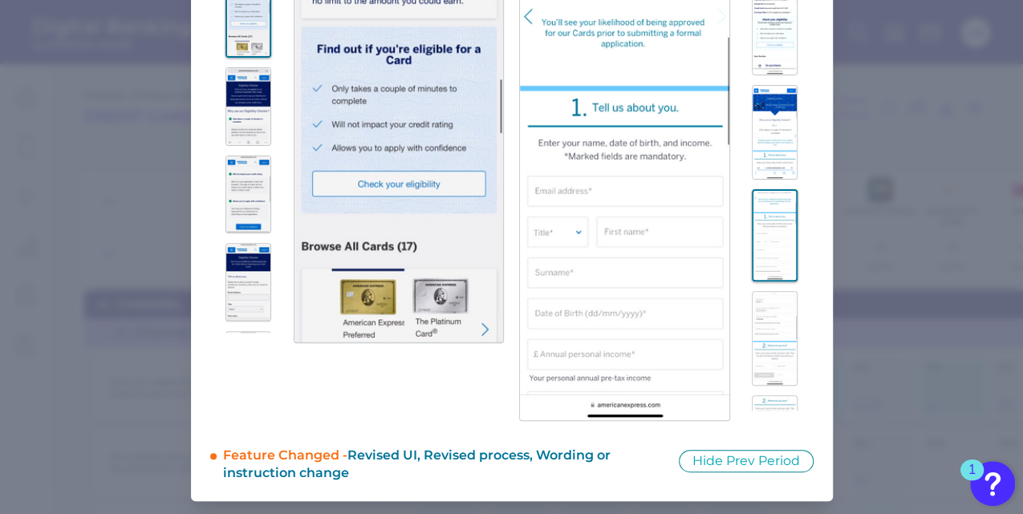
click at [781, 345] on img at bounding box center [775, 338] width 46 height 95
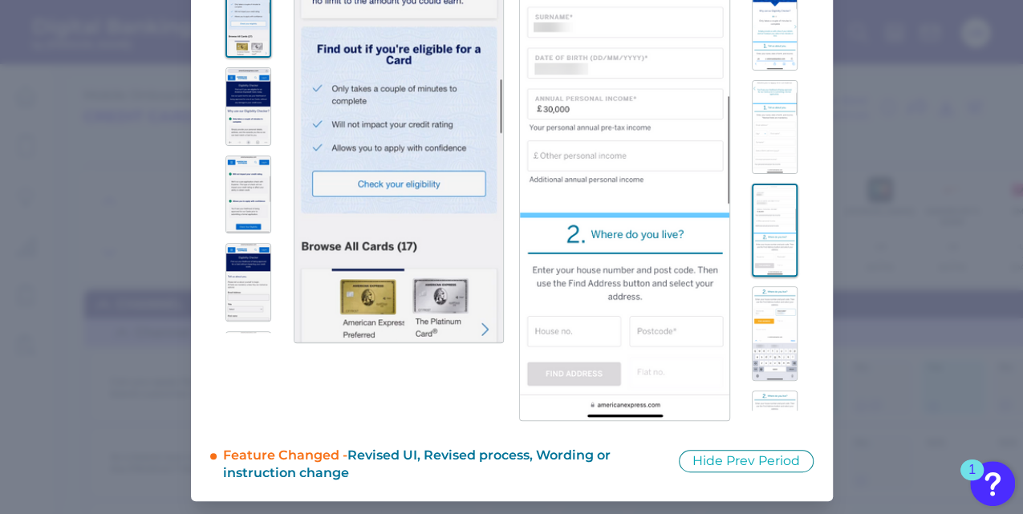
scroll to position [114, 0]
click at [778, 346] on img at bounding box center [775, 329] width 46 height 95
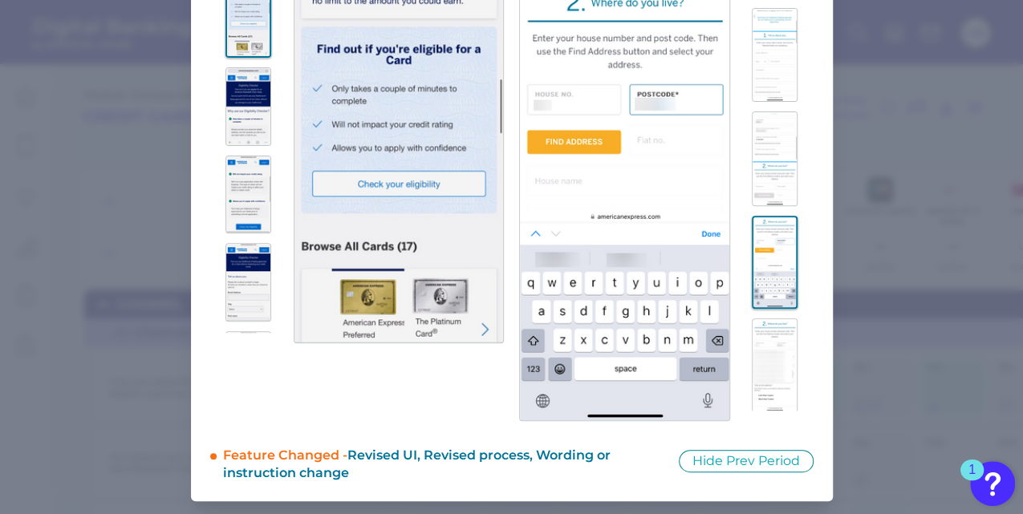
scroll to position [182, 0]
click at [778, 346] on img at bounding box center [775, 365] width 46 height 95
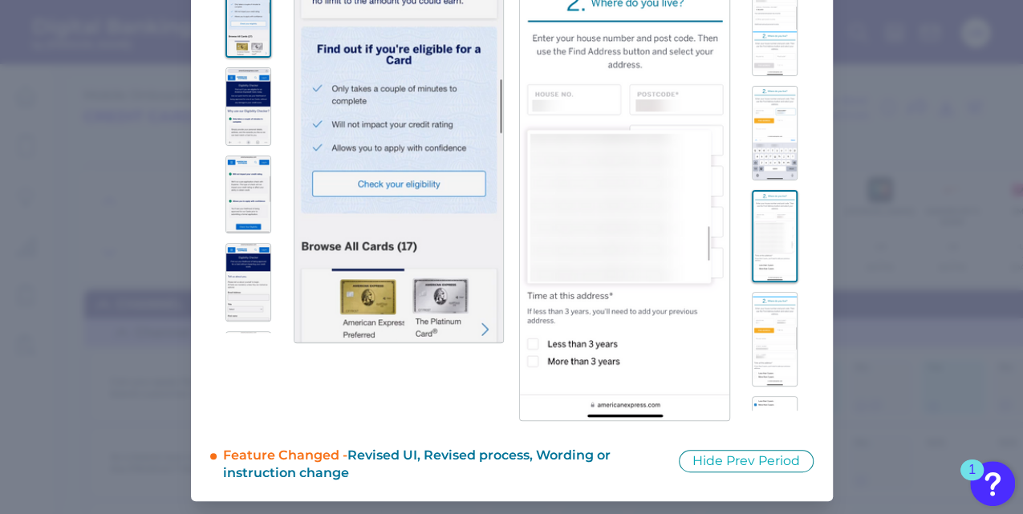
scroll to position [318, 0]
click at [778, 346] on img at bounding box center [775, 333] width 46 height 95
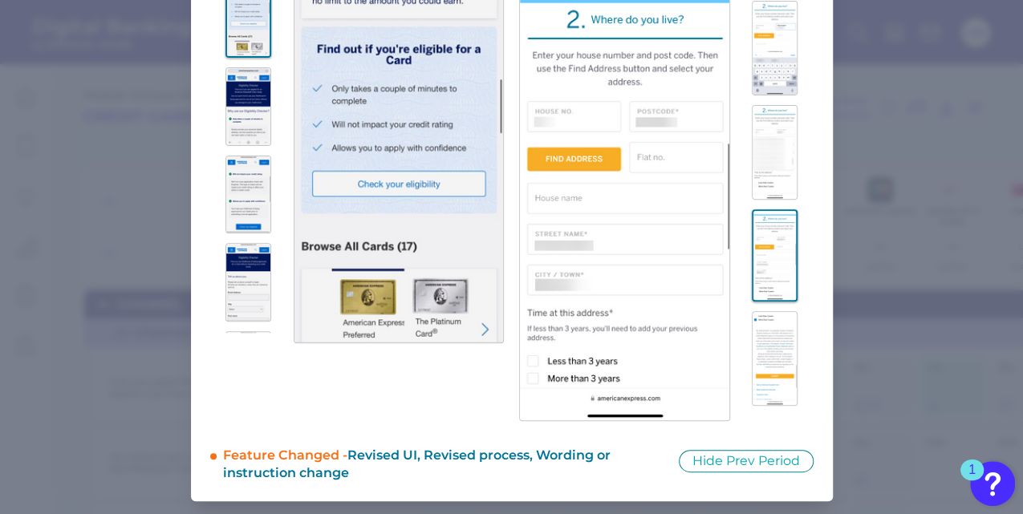
scroll to position [416, 0]
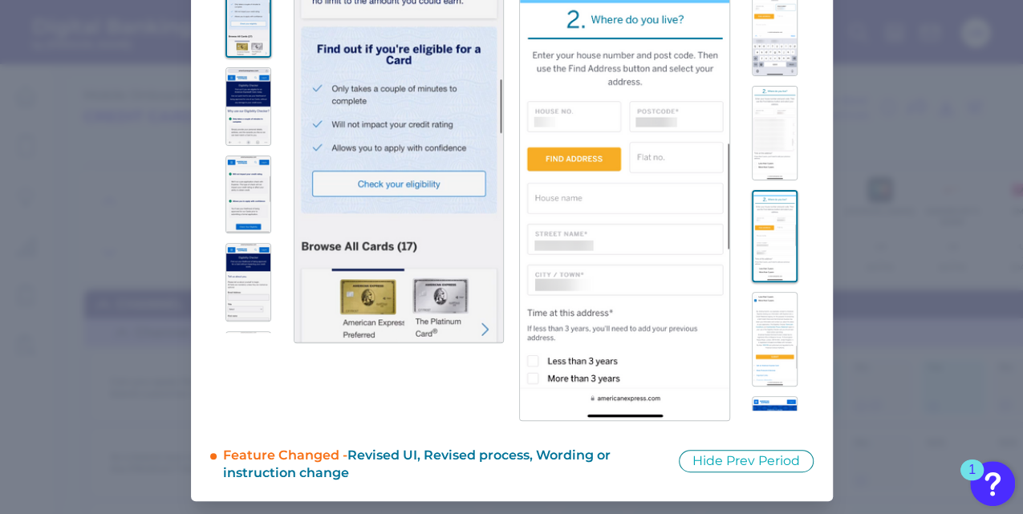
click at [778, 346] on img at bounding box center [775, 339] width 46 height 95
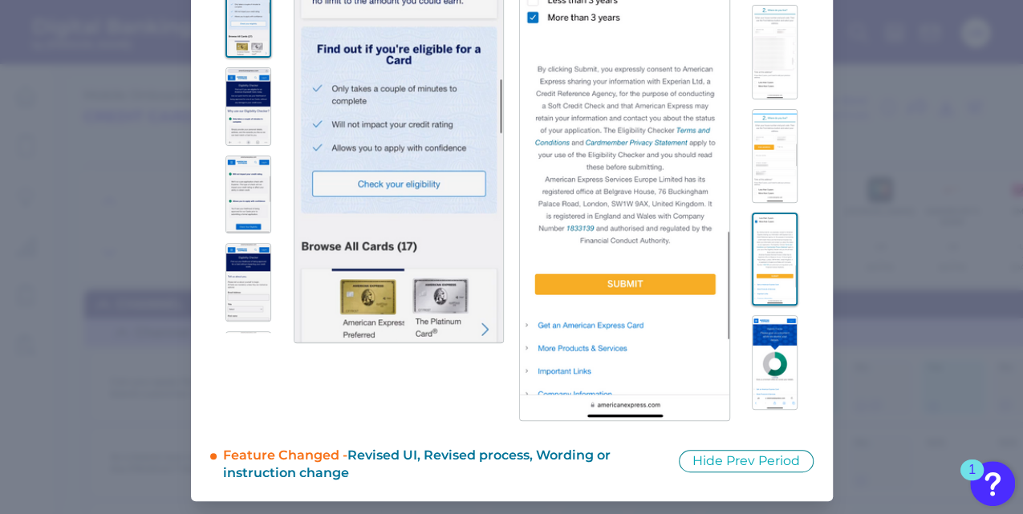
scroll to position [509, 0]
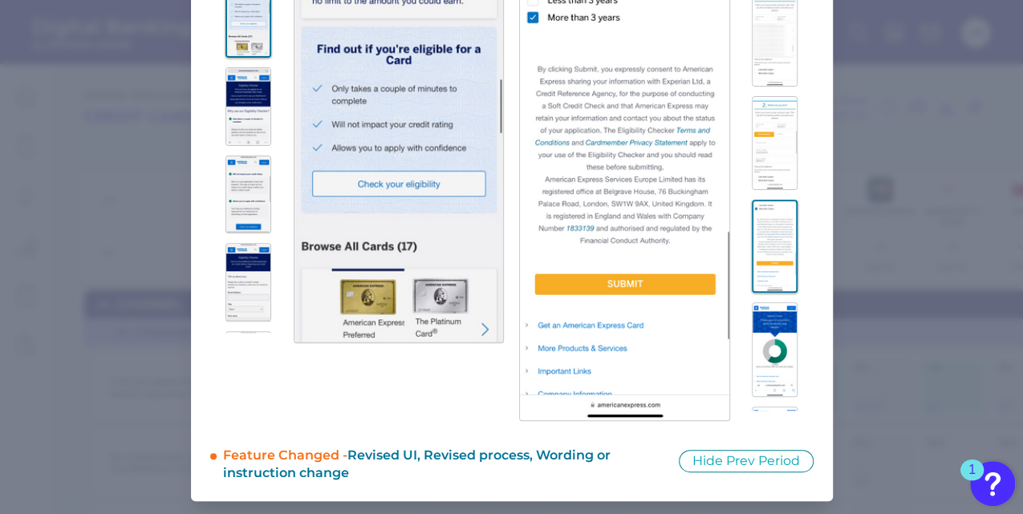
click at [778, 346] on img at bounding box center [775, 349] width 46 height 95
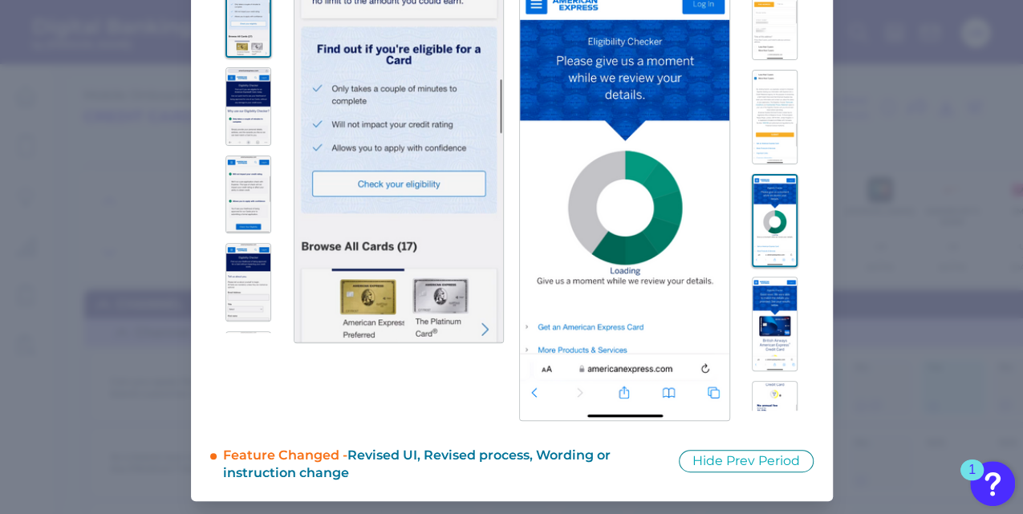
scroll to position [640, 0]
click at [764, 302] on img at bounding box center [775, 323] width 46 height 95
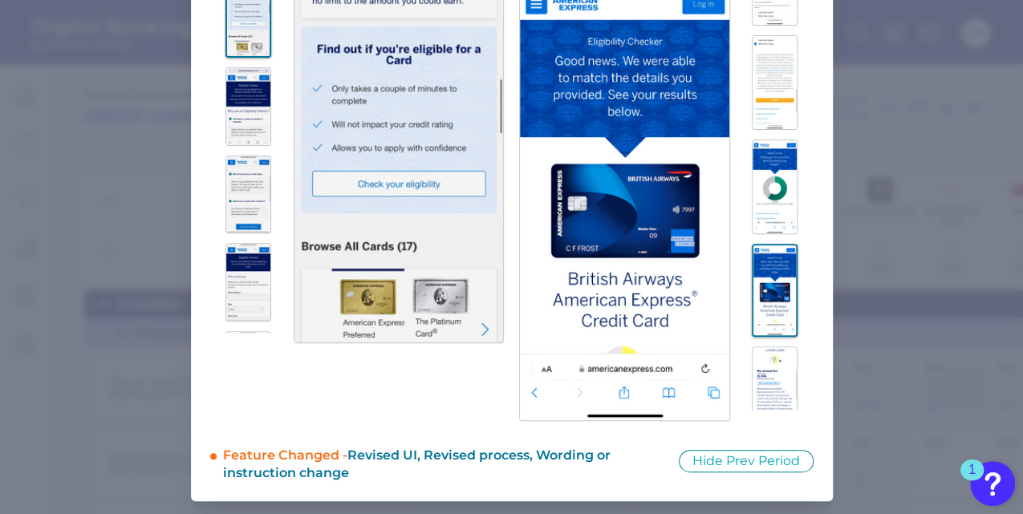
scroll to position [675, 0]
click at [769, 371] on img at bounding box center [775, 392] width 46 height 95
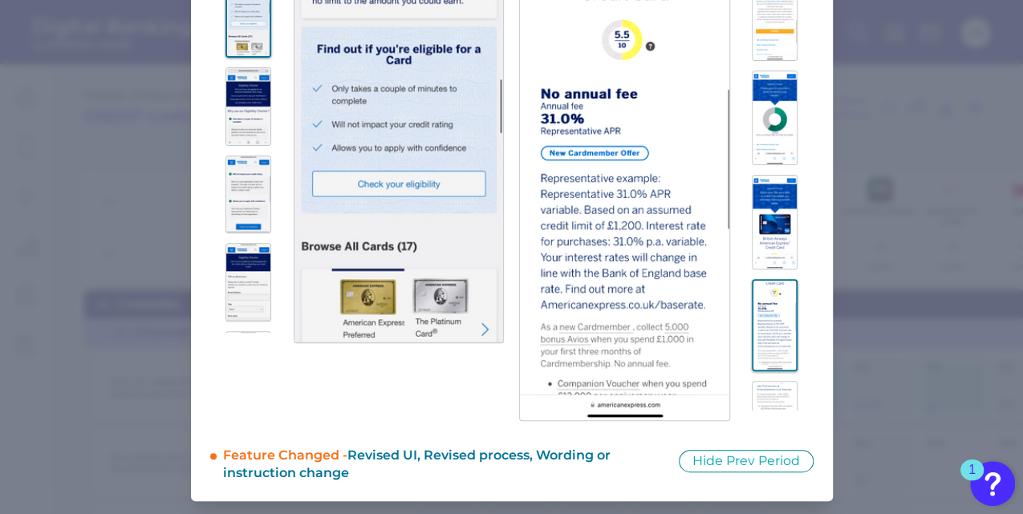
scroll to position [793, 0]
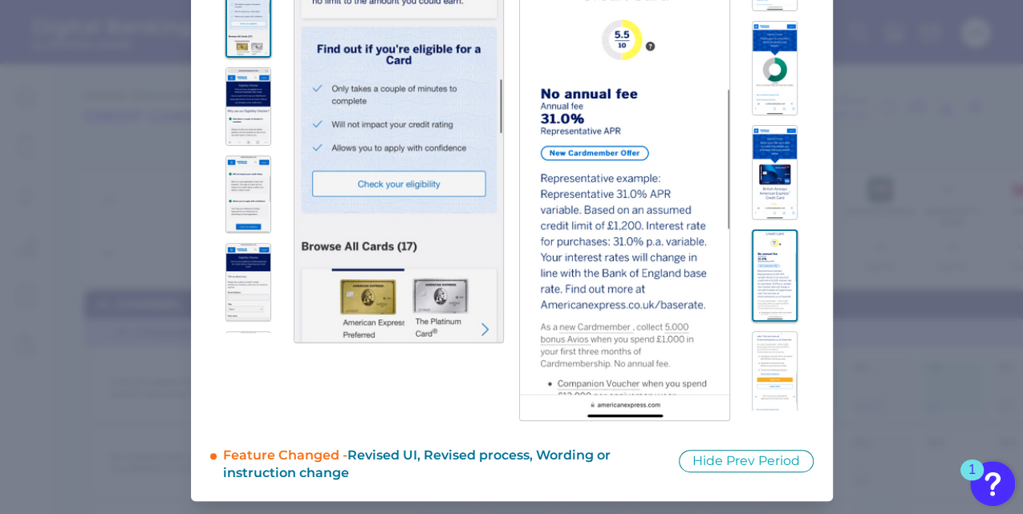
click at [766, 348] on img at bounding box center [775, 378] width 46 height 95
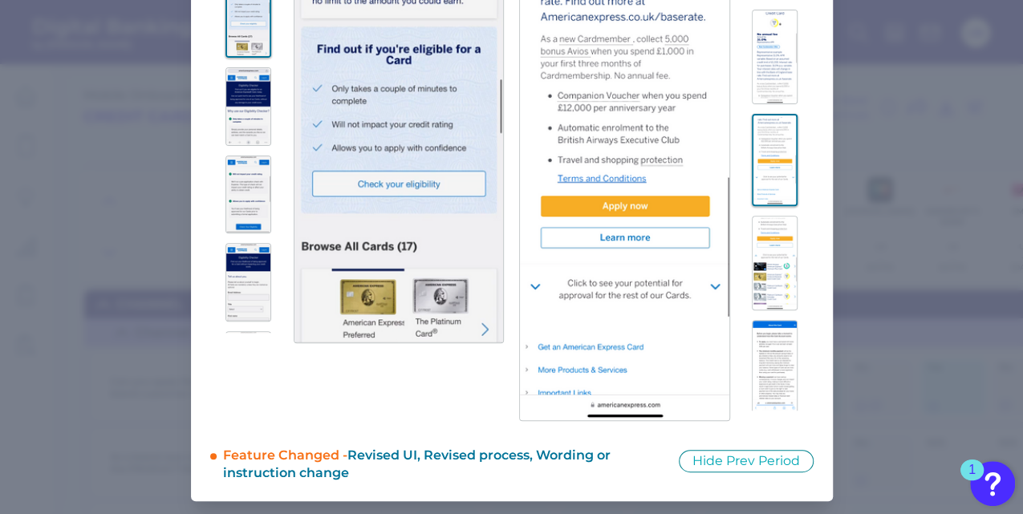
scroll to position [1019, 0]
click at [760, 253] on img at bounding box center [775, 256] width 46 height 95
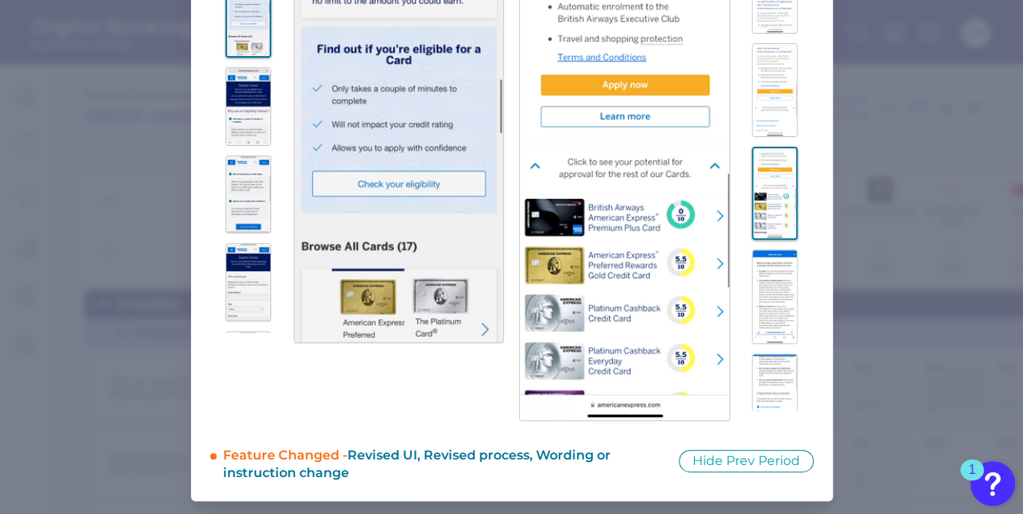
scroll to position [1091, 0]
click at [764, 297] on img at bounding box center [775, 288] width 46 height 95
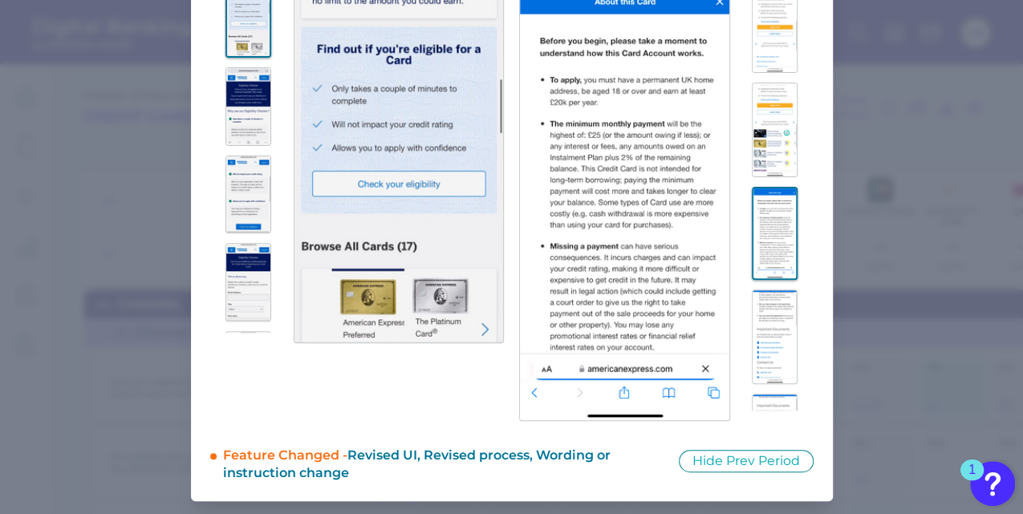
scroll to position [1150, 0]
click at [754, 329] on img at bounding box center [775, 333] width 46 height 95
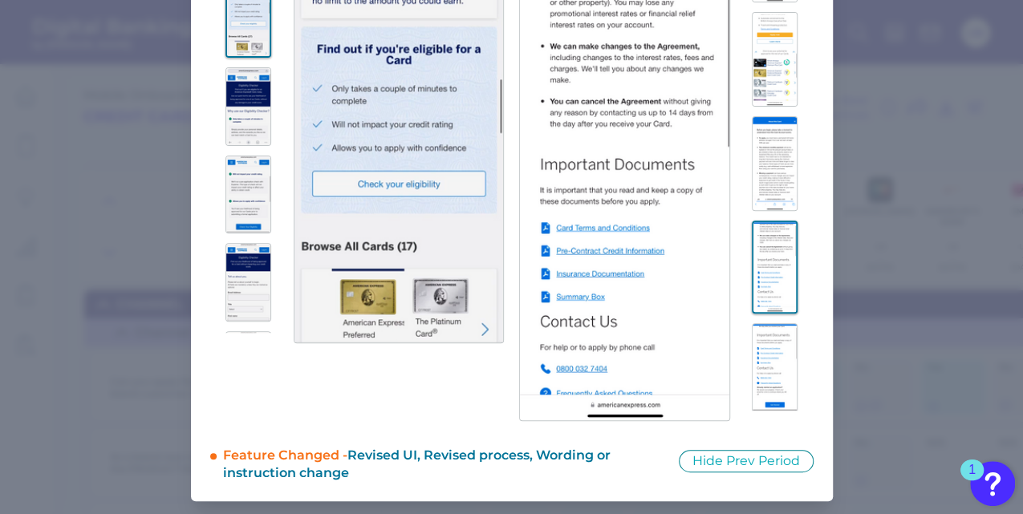
scroll to position [1226, 0]
click at [754, 338] on img at bounding box center [775, 362] width 46 height 95
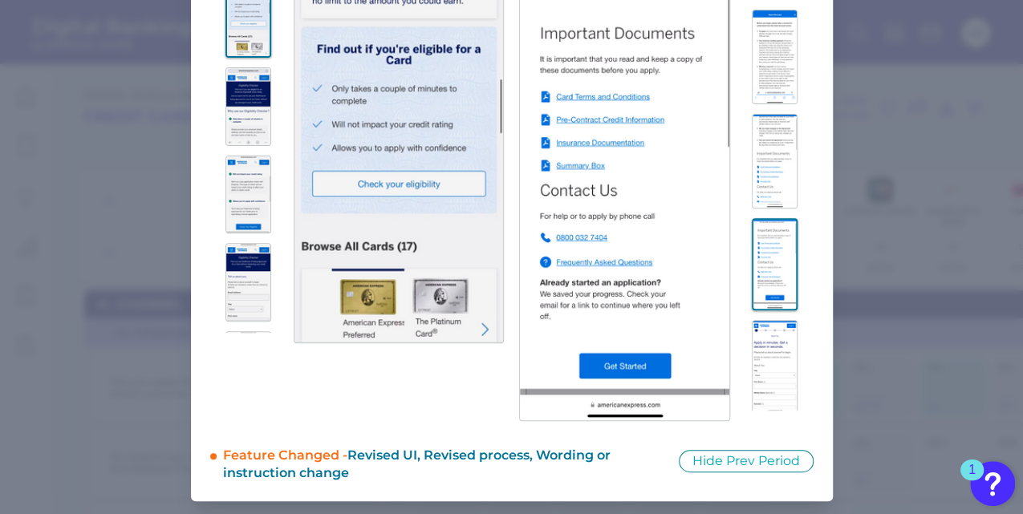
scroll to position [1334, 0]
click at [754, 338] on img at bounding box center [775, 357] width 46 height 95
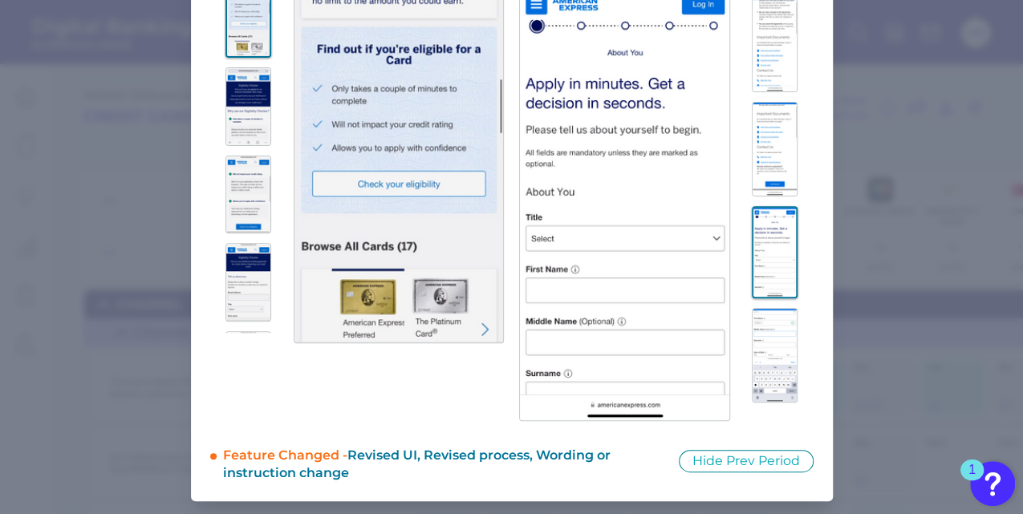
scroll to position [1488, 0]
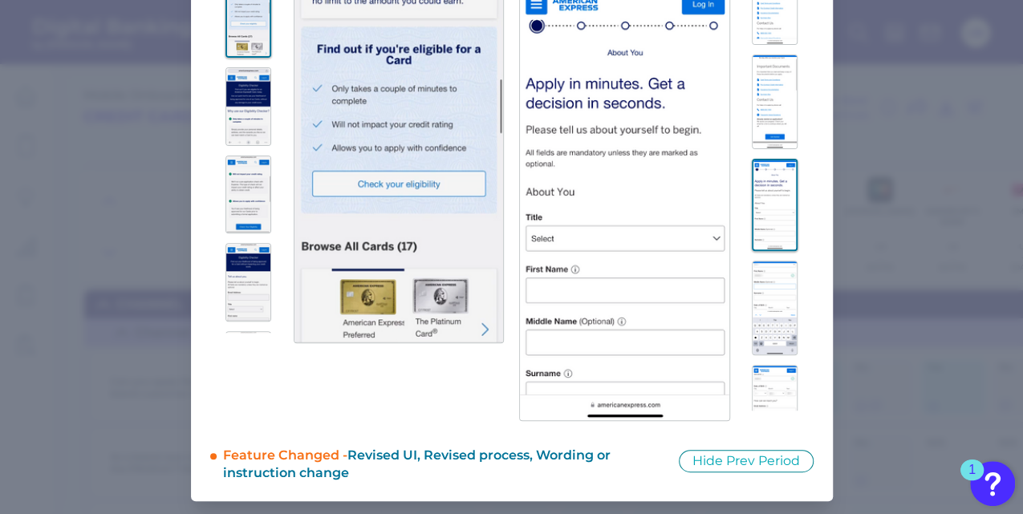
click at [772, 367] on div at bounding box center [771, 191] width 83 height 440
click at [769, 331] on img at bounding box center [775, 308] width 46 height 95
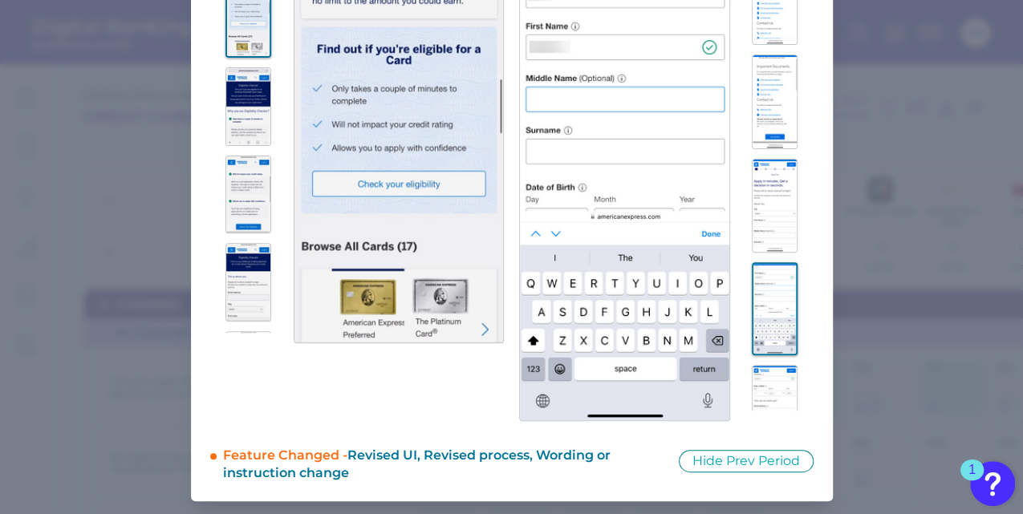
click at [769, 384] on img at bounding box center [775, 412] width 46 height 95
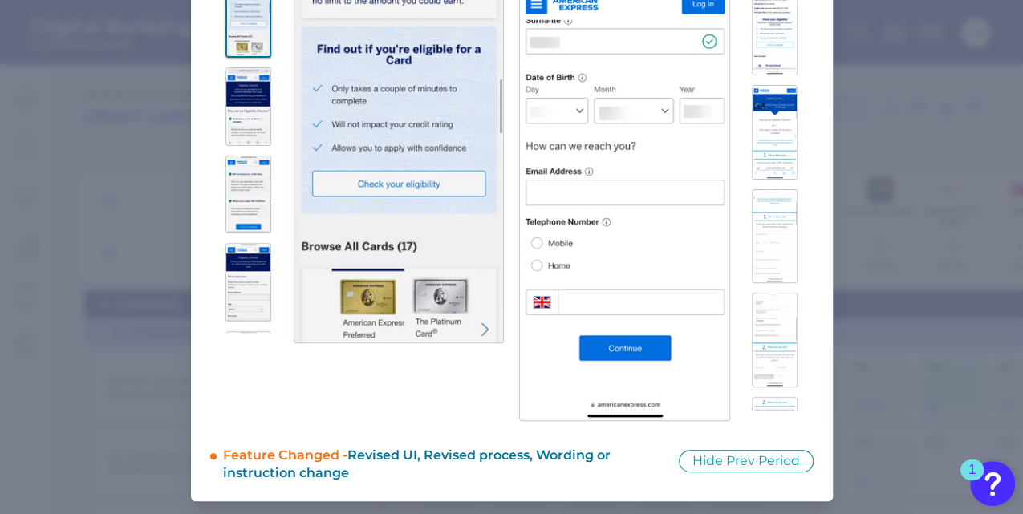
scroll to position [0, 0]
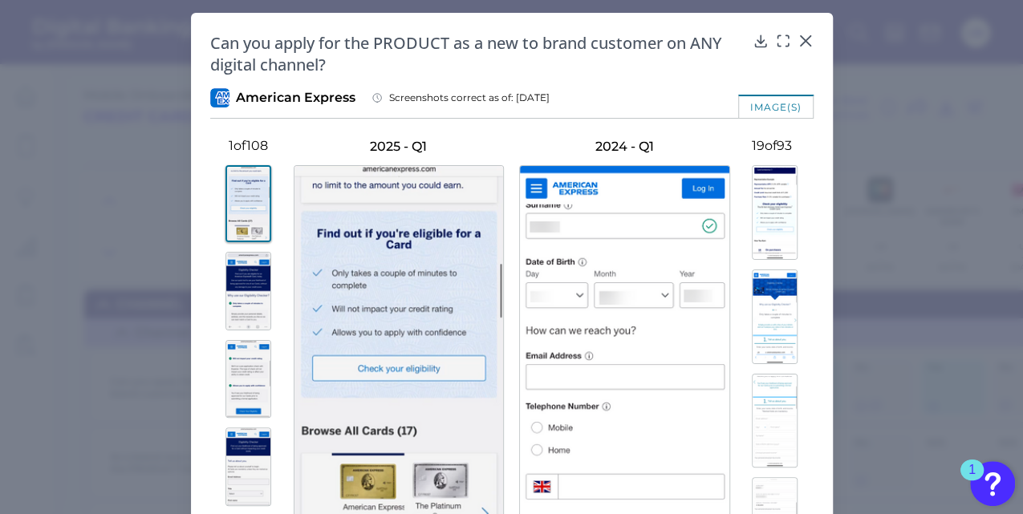
click at [242, 188] on img at bounding box center [248, 203] width 46 height 77
click at [234, 279] on img at bounding box center [248, 291] width 46 height 79
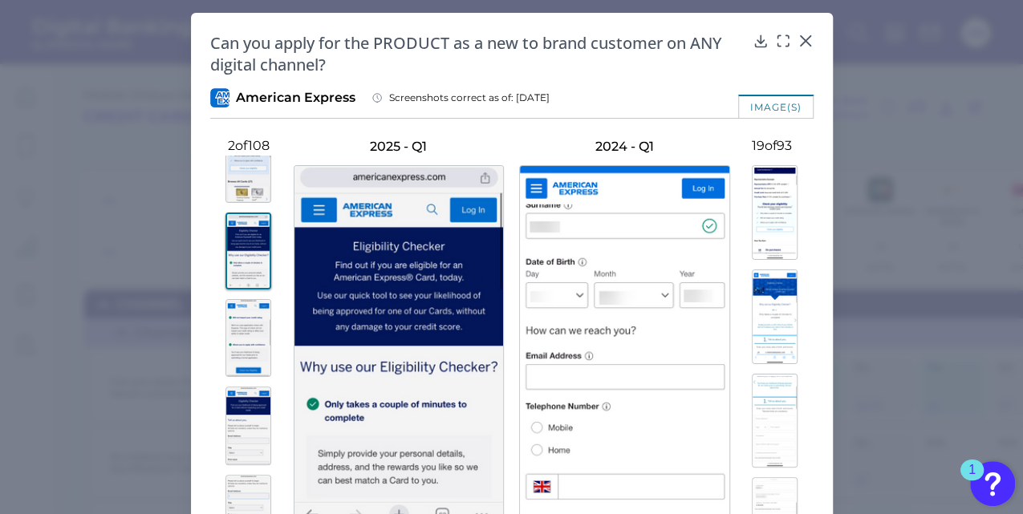
scroll to position [43, 0]
click at [231, 324] on img at bounding box center [248, 337] width 46 height 79
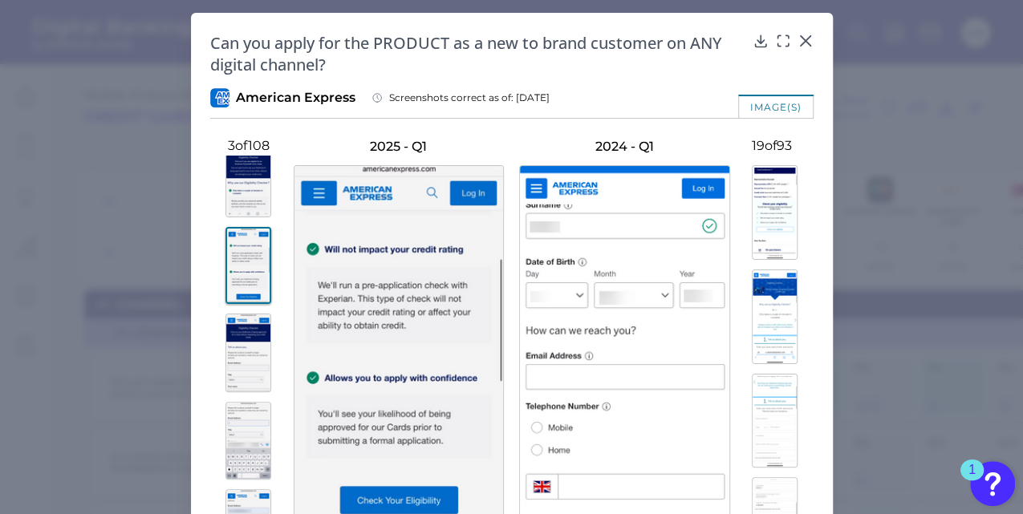
scroll to position [145, 0]
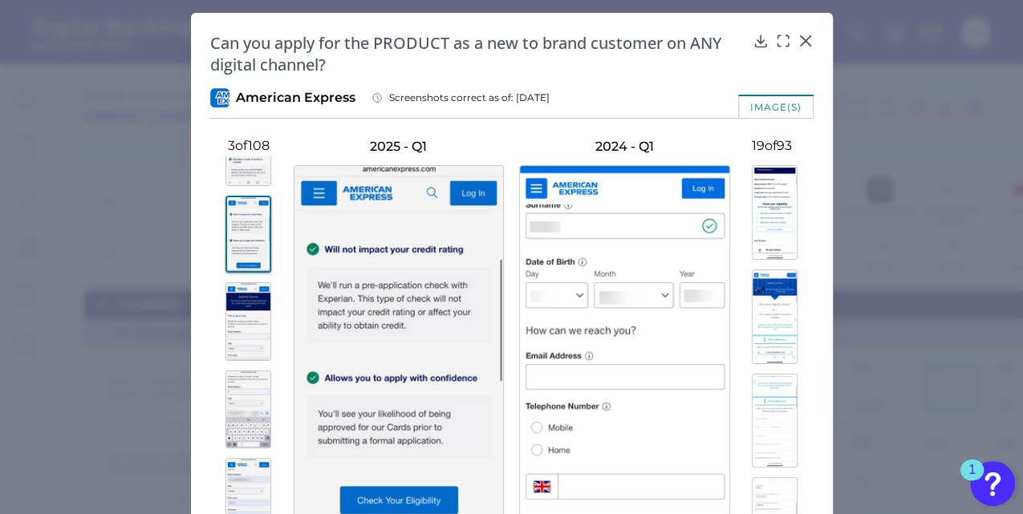
click at [231, 324] on img at bounding box center [248, 321] width 46 height 79
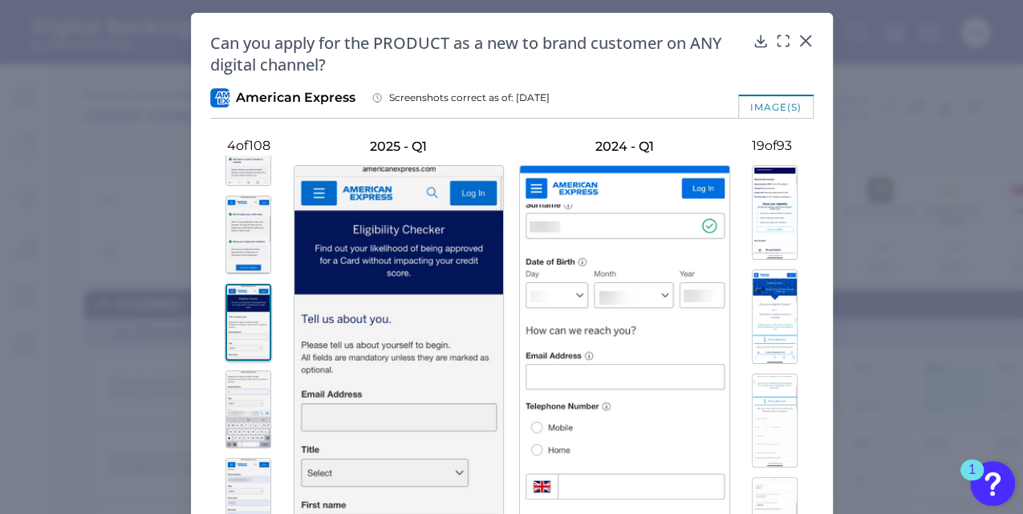
scroll to position [276, 0]
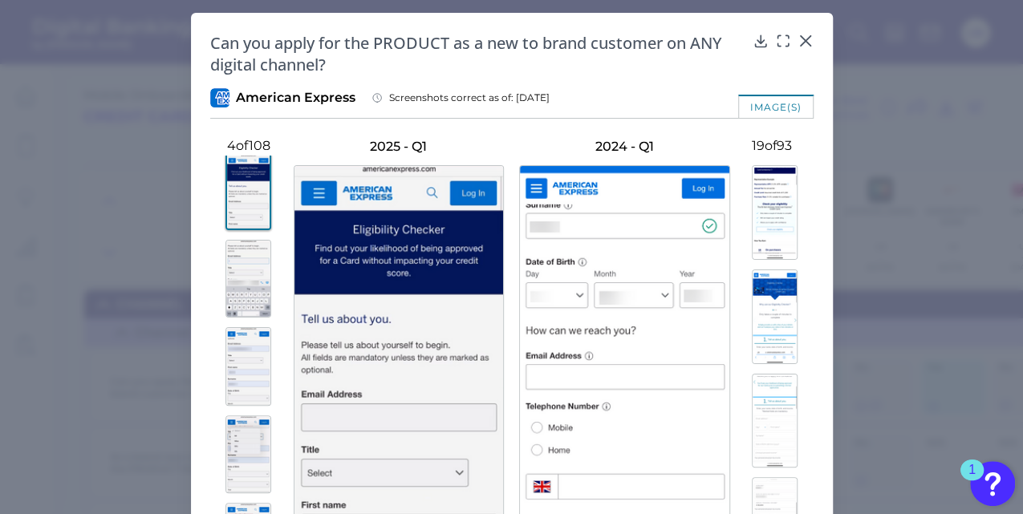
click at [231, 324] on div at bounding box center [248, 337] width 77 height 362
click at [241, 361] on img at bounding box center [248, 366] width 46 height 79
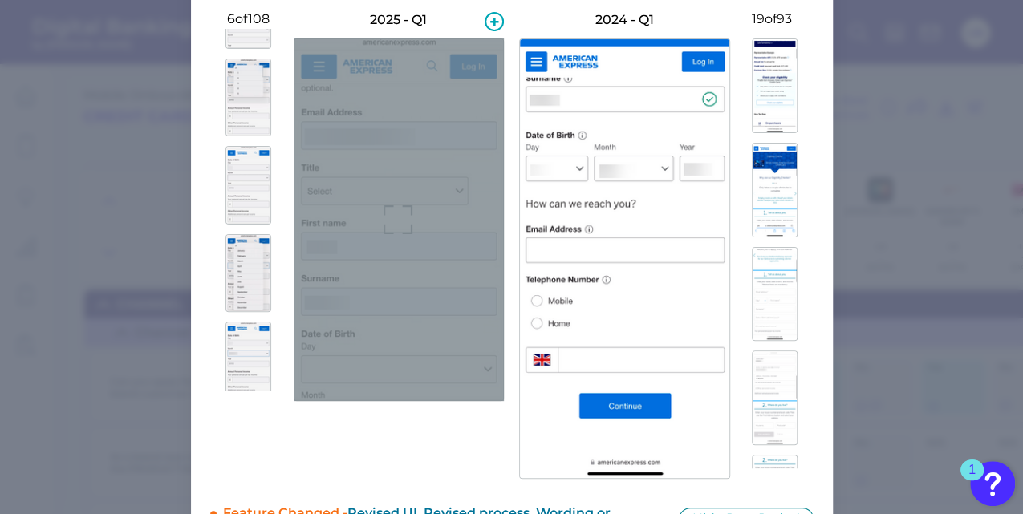
scroll to position [151, 0]
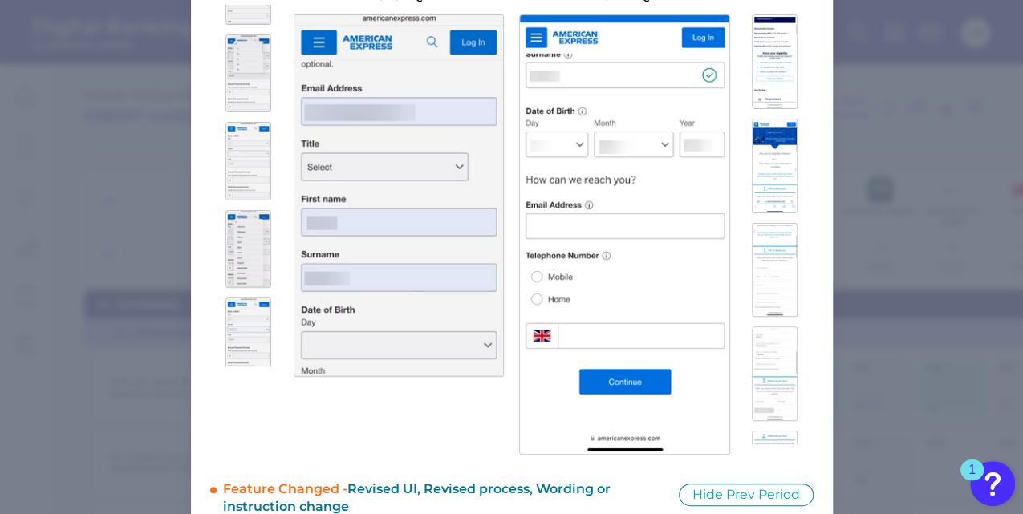
click at [241, 154] on img at bounding box center [248, 161] width 46 height 79
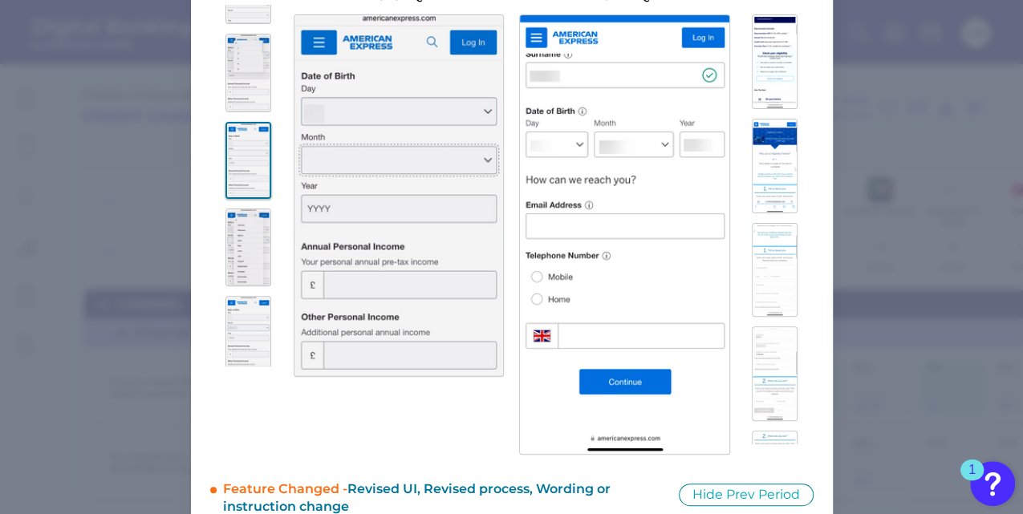
scroll to position [705, 0]
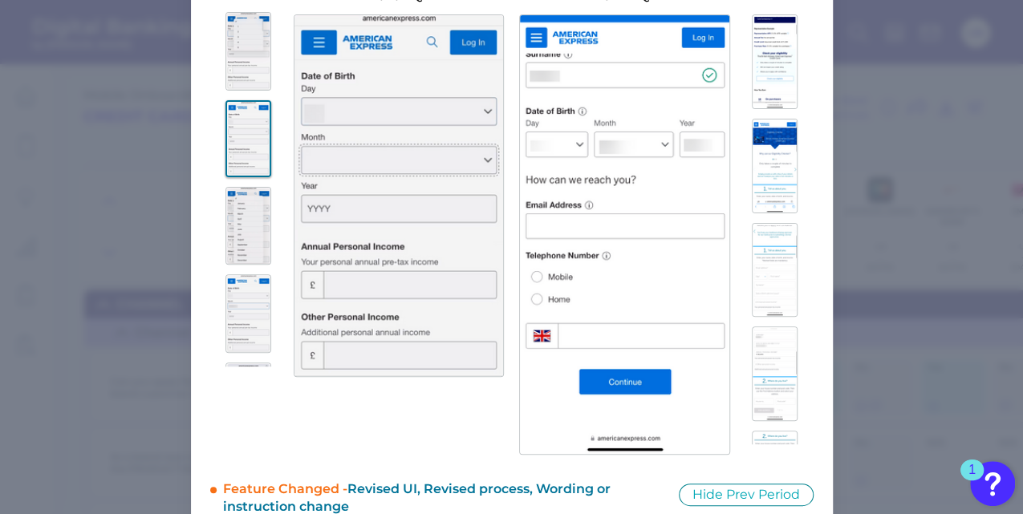
click at [245, 217] on img at bounding box center [248, 226] width 46 height 79
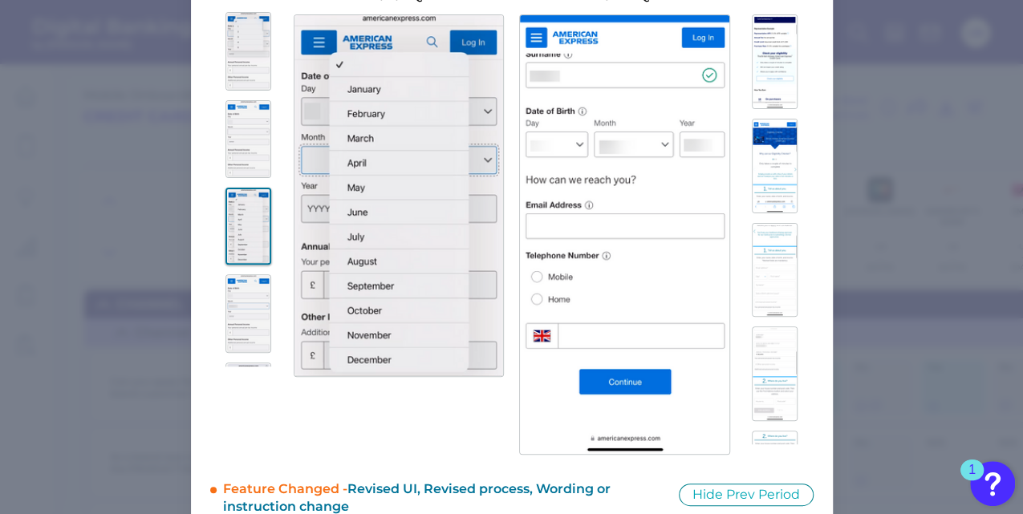
click at [233, 302] on img at bounding box center [248, 313] width 46 height 79
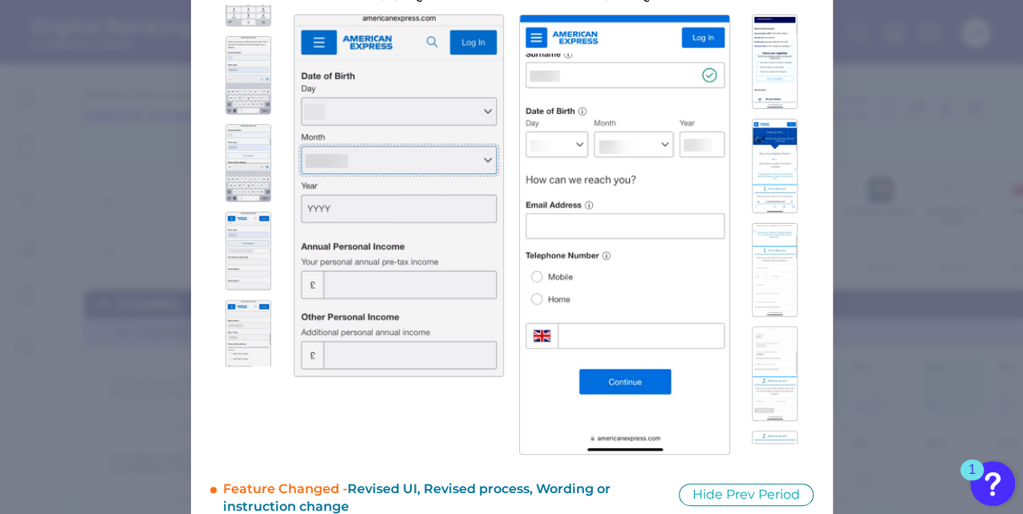
click at [241, 252] on img at bounding box center [248, 251] width 46 height 79
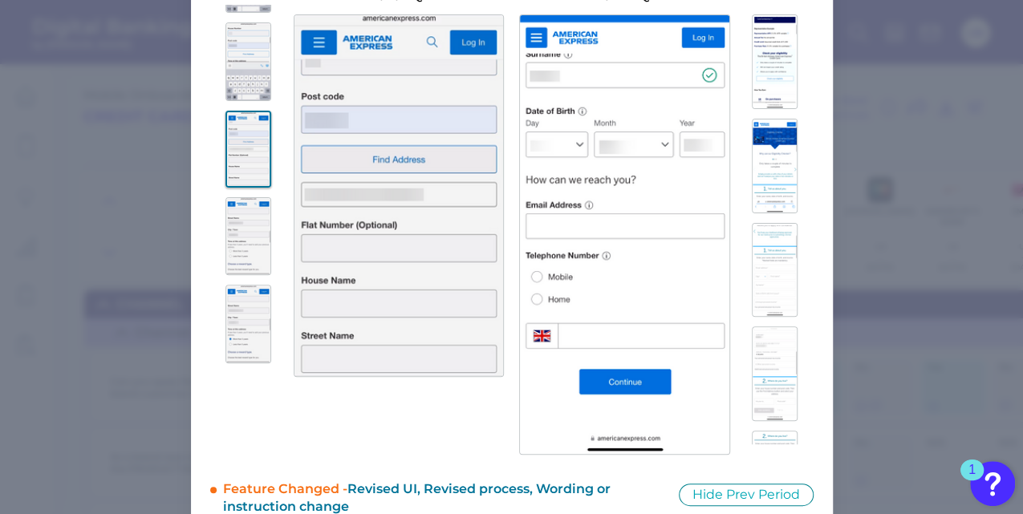
scroll to position [1398, 0]
click at [241, 252] on img at bounding box center [248, 236] width 46 height 79
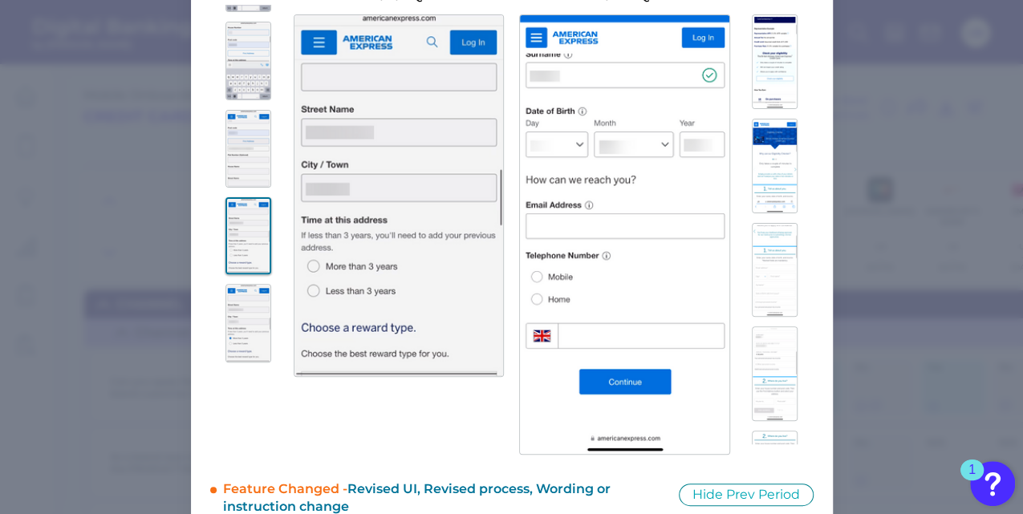
click at [241, 315] on img at bounding box center [248, 323] width 46 height 79
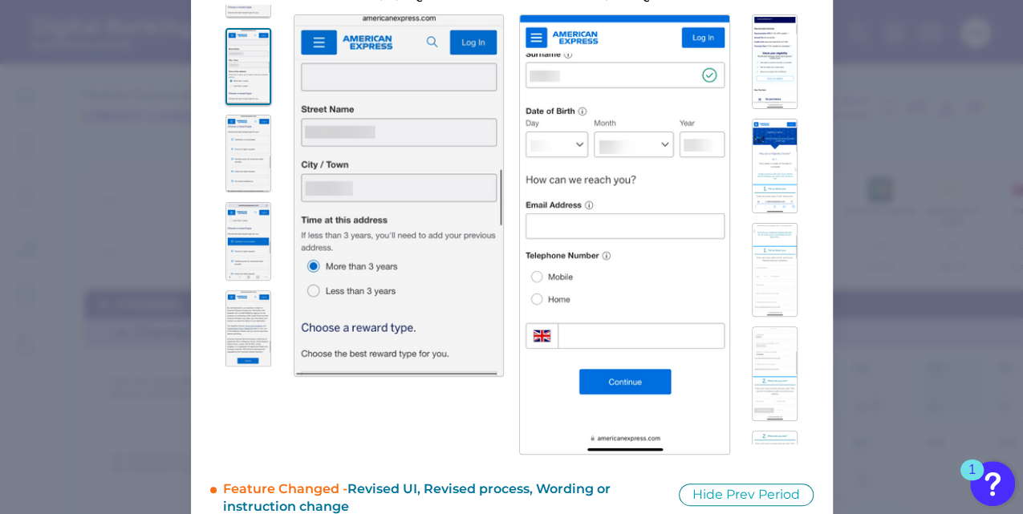
scroll to position [1656, 0]
click at [241, 315] on img at bounding box center [248, 329] width 46 height 79
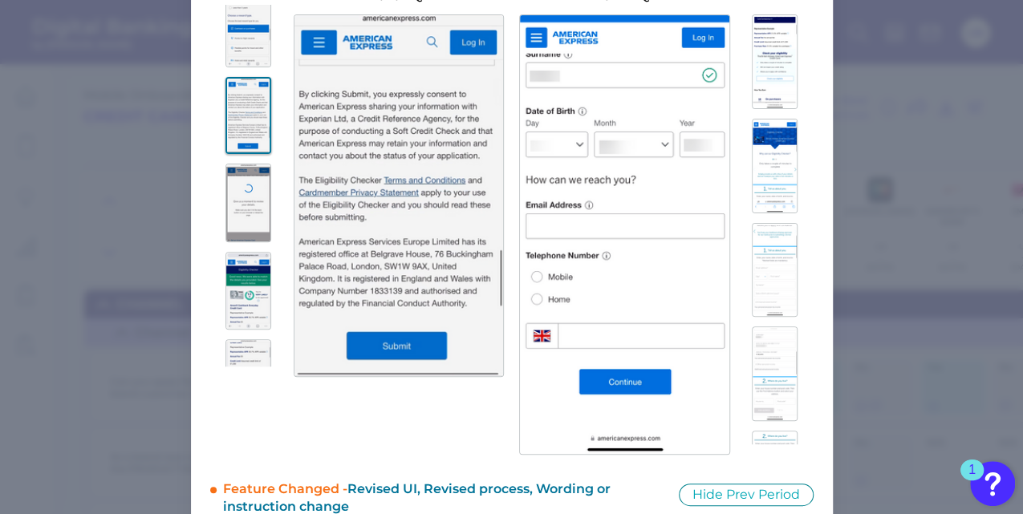
scroll to position [1874, 0]
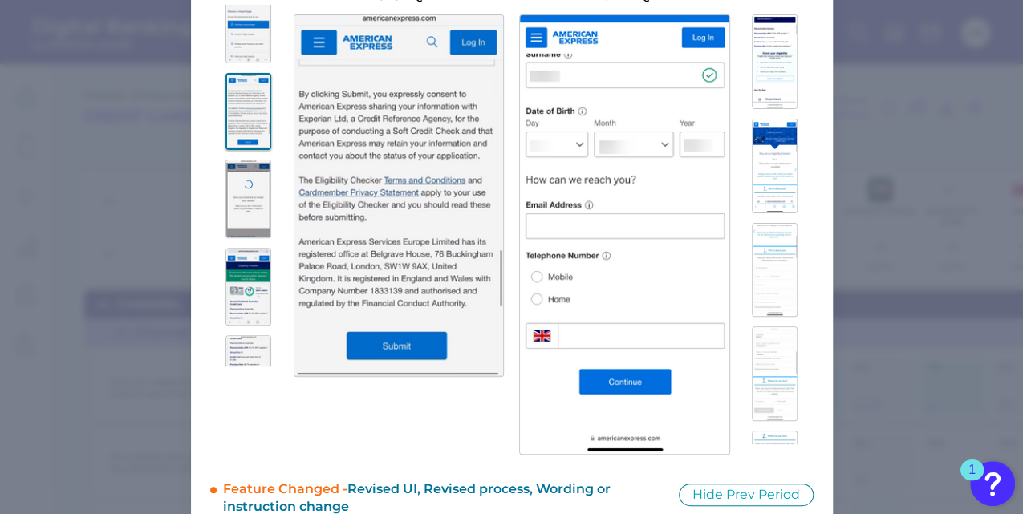
click at [242, 210] on img at bounding box center [248, 199] width 46 height 79
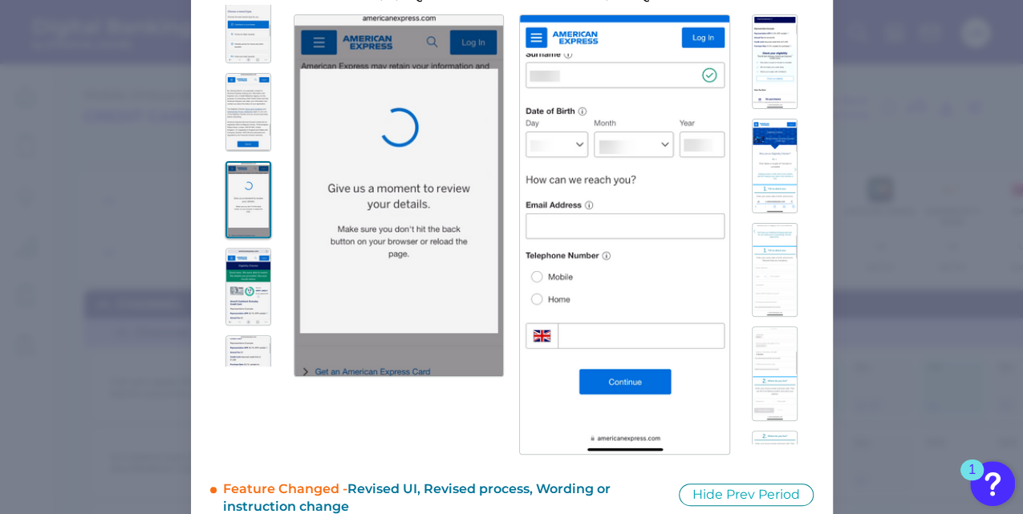
click at [244, 279] on img at bounding box center [248, 287] width 46 height 79
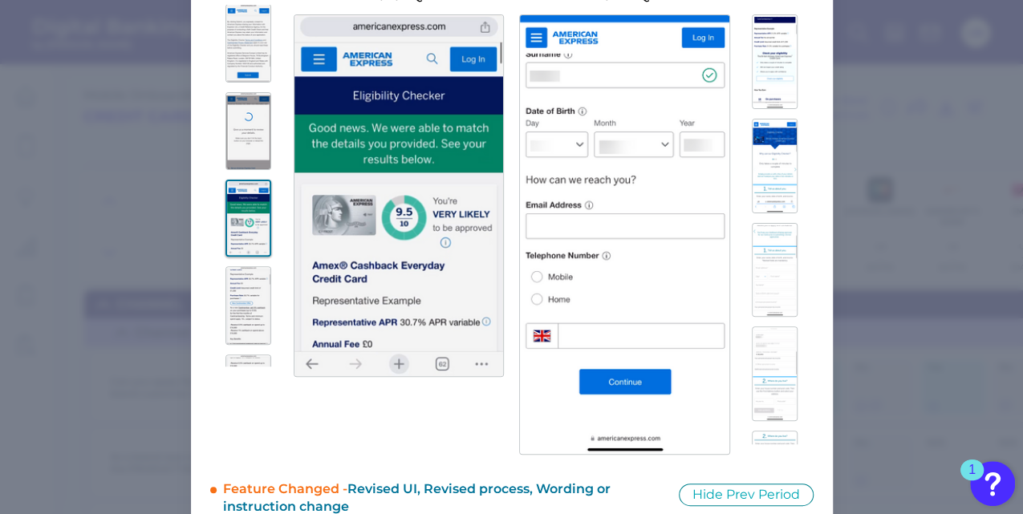
scroll to position [1944, 0]
click at [245, 293] on img at bounding box center [248, 305] width 46 height 79
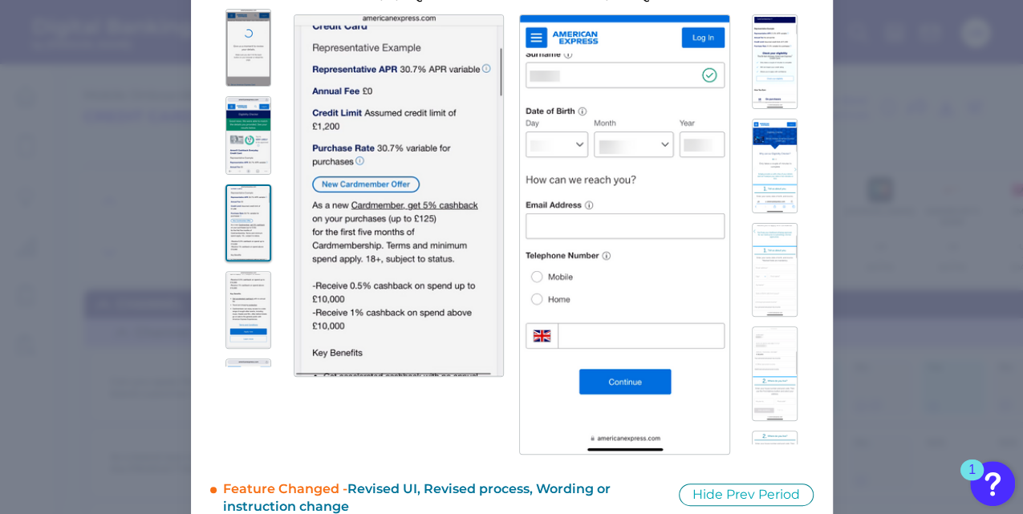
scroll to position [2027, 0]
click at [245, 293] on img at bounding box center [248, 309] width 46 height 79
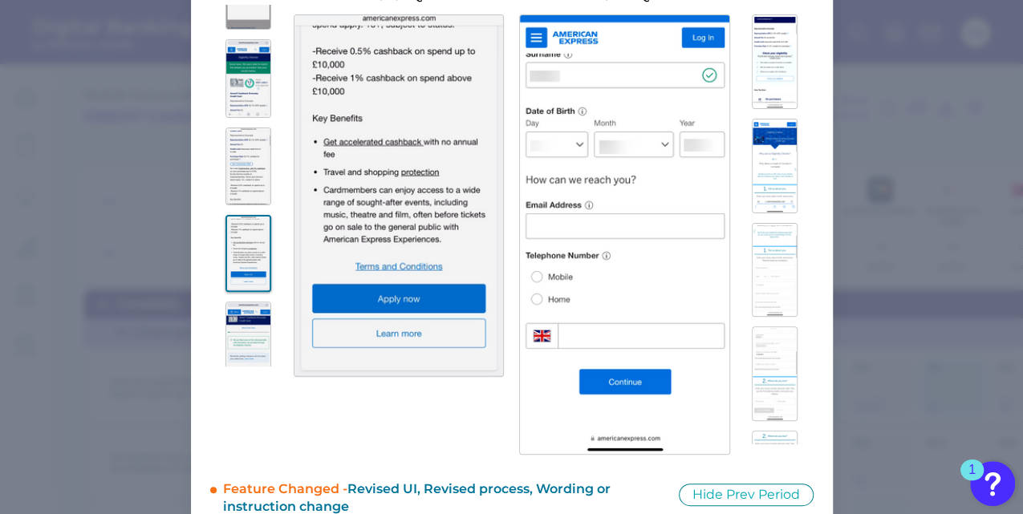
scroll to position [2084, 0]
click at [247, 343] on img at bounding box center [248, 340] width 46 height 79
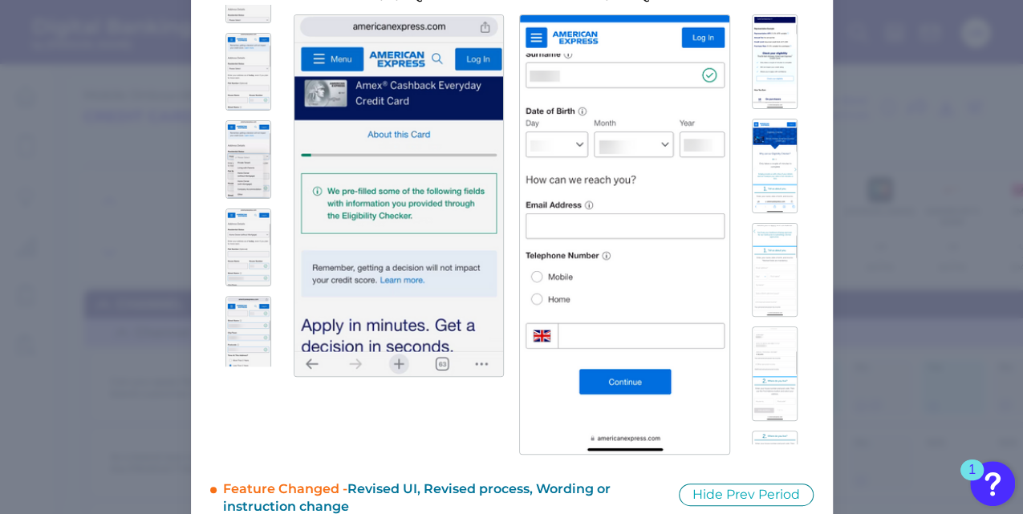
scroll to position [3056, 0]
